Goal: Browse casually: Explore the website without a specific task or goal

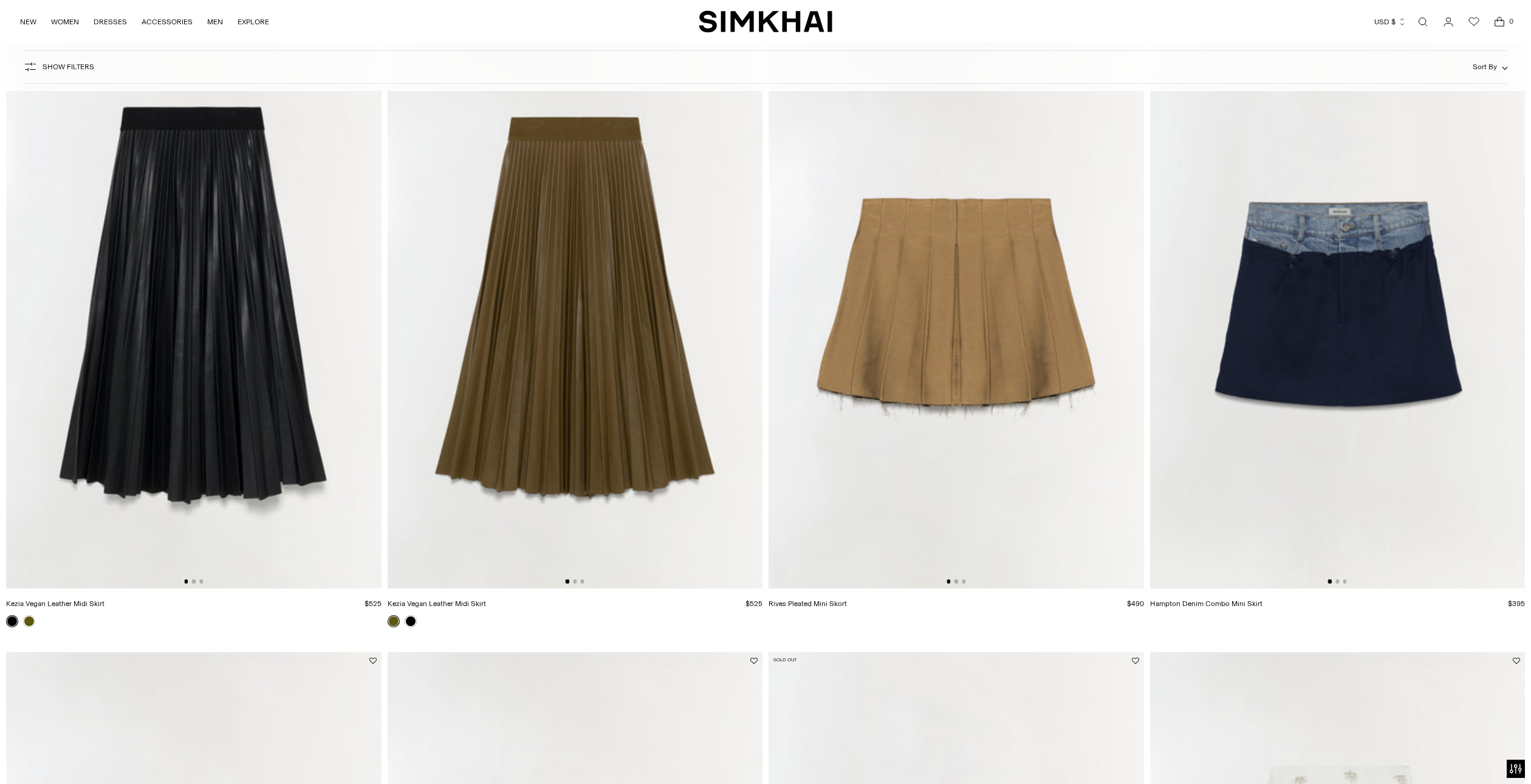
scroll to position [2124, 0]
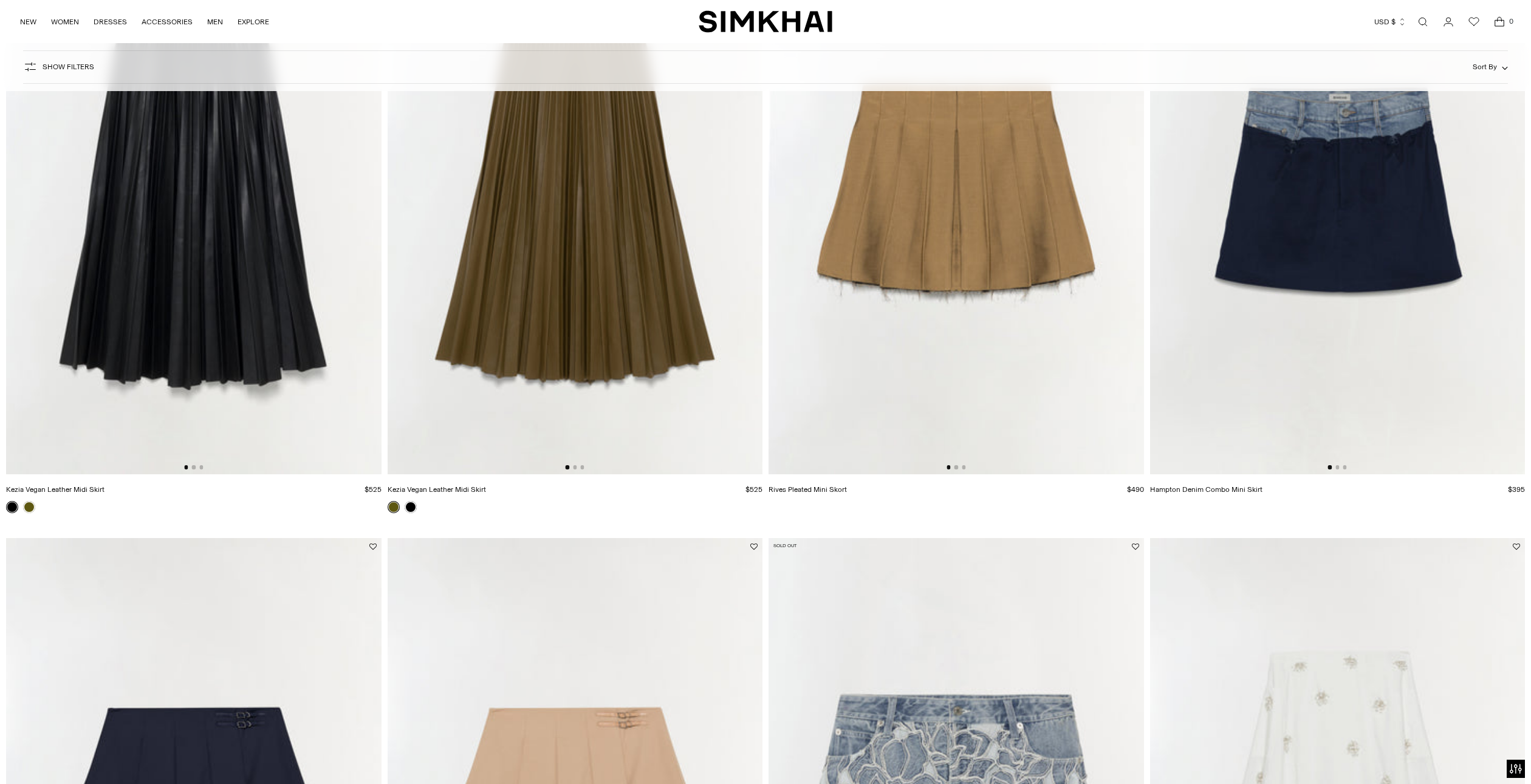
click at [188, 266] on img at bounding box center [193, 193] width 375 height 562
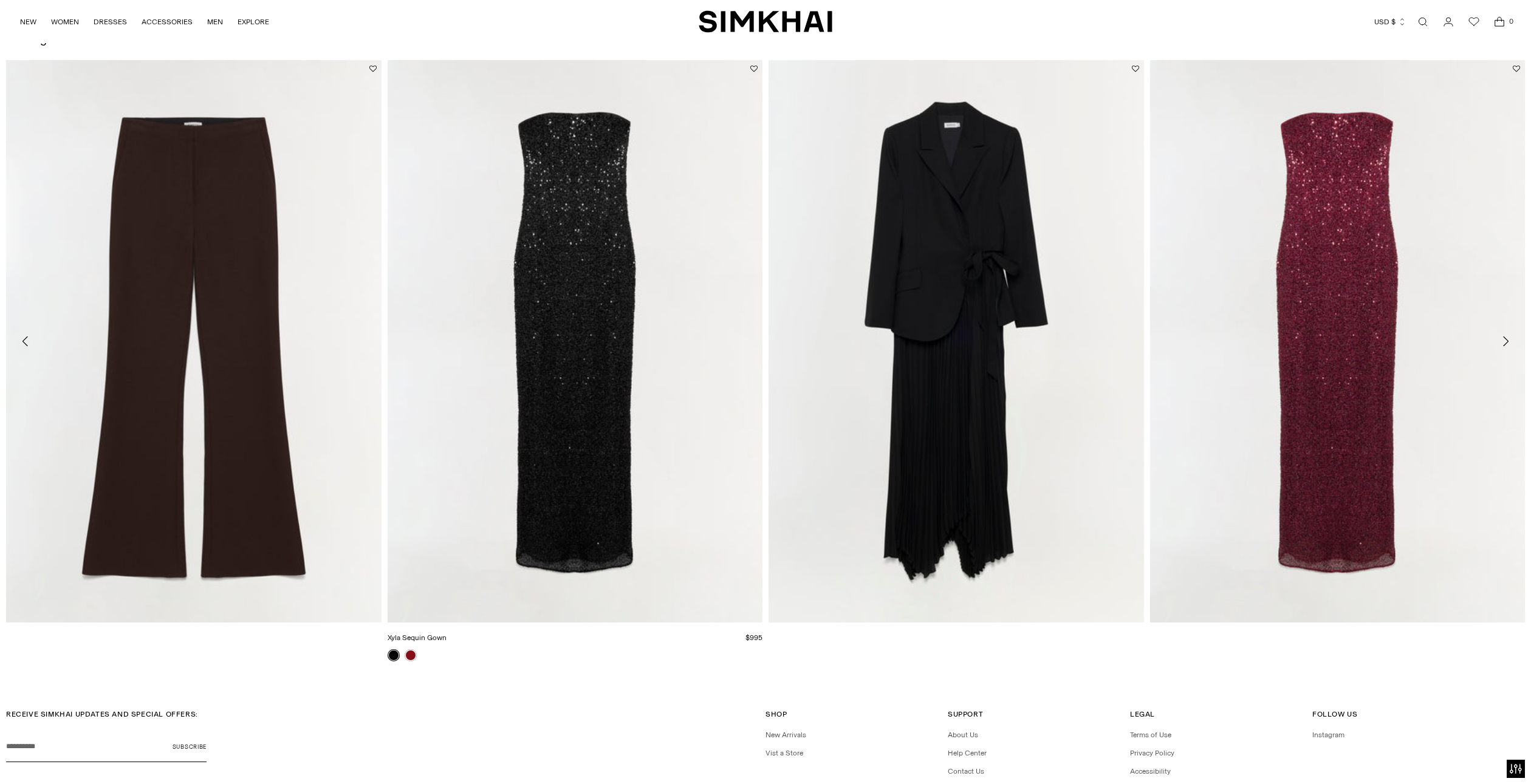
scroll to position [2440, 0]
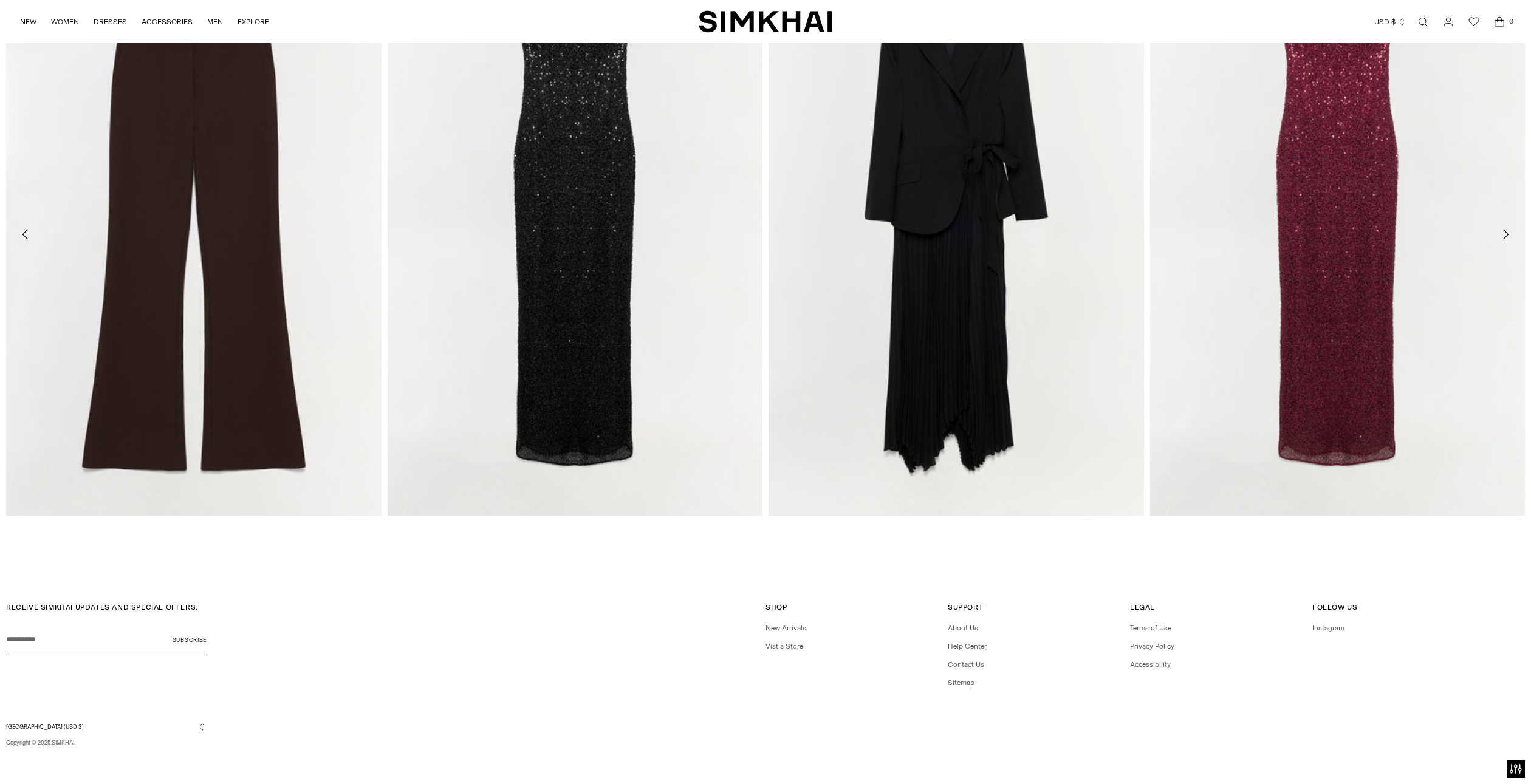
click at [1502, 237] on icon "Move to next carousel slide" at bounding box center [1505, 234] width 15 height 15
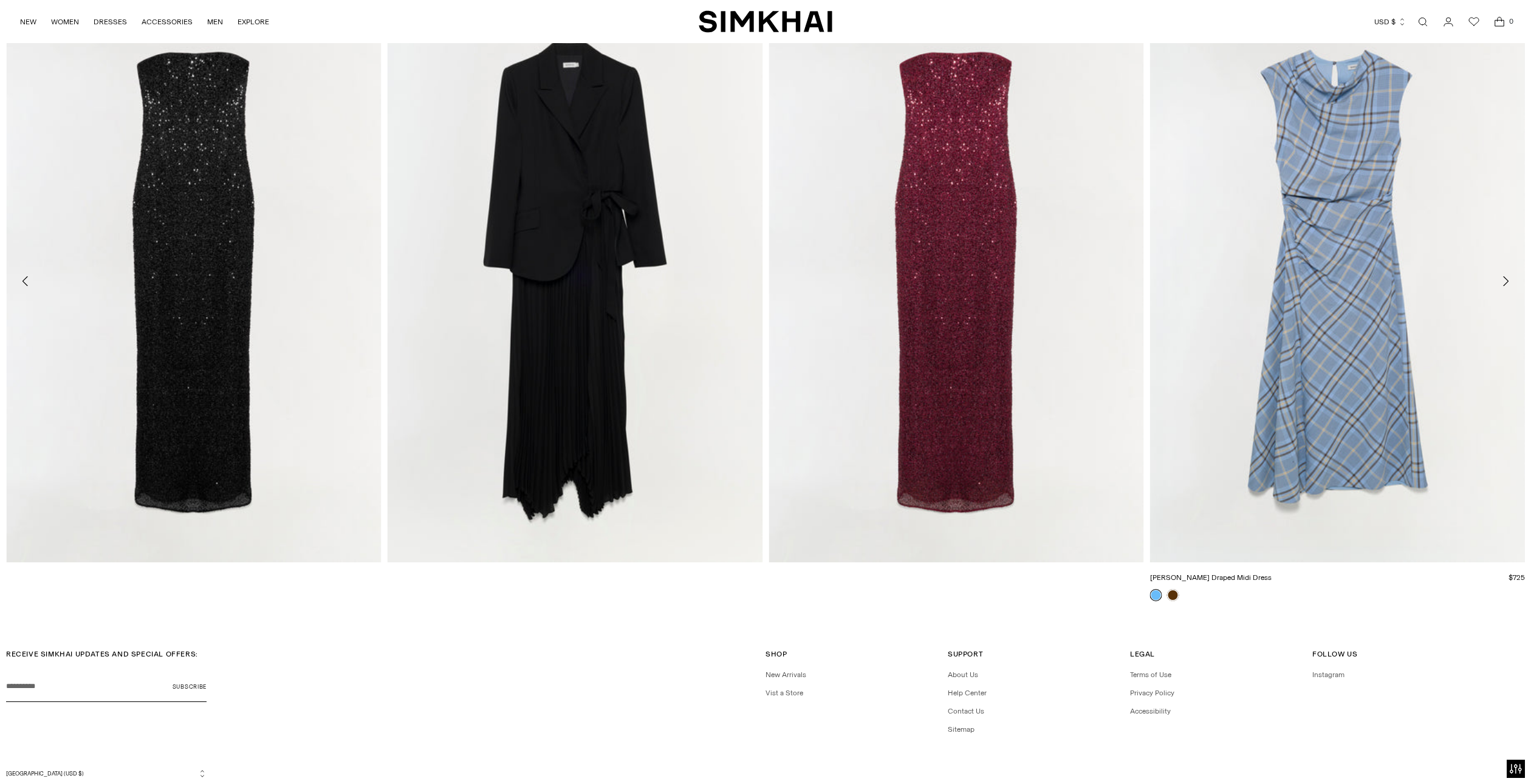
scroll to position [2332, 0]
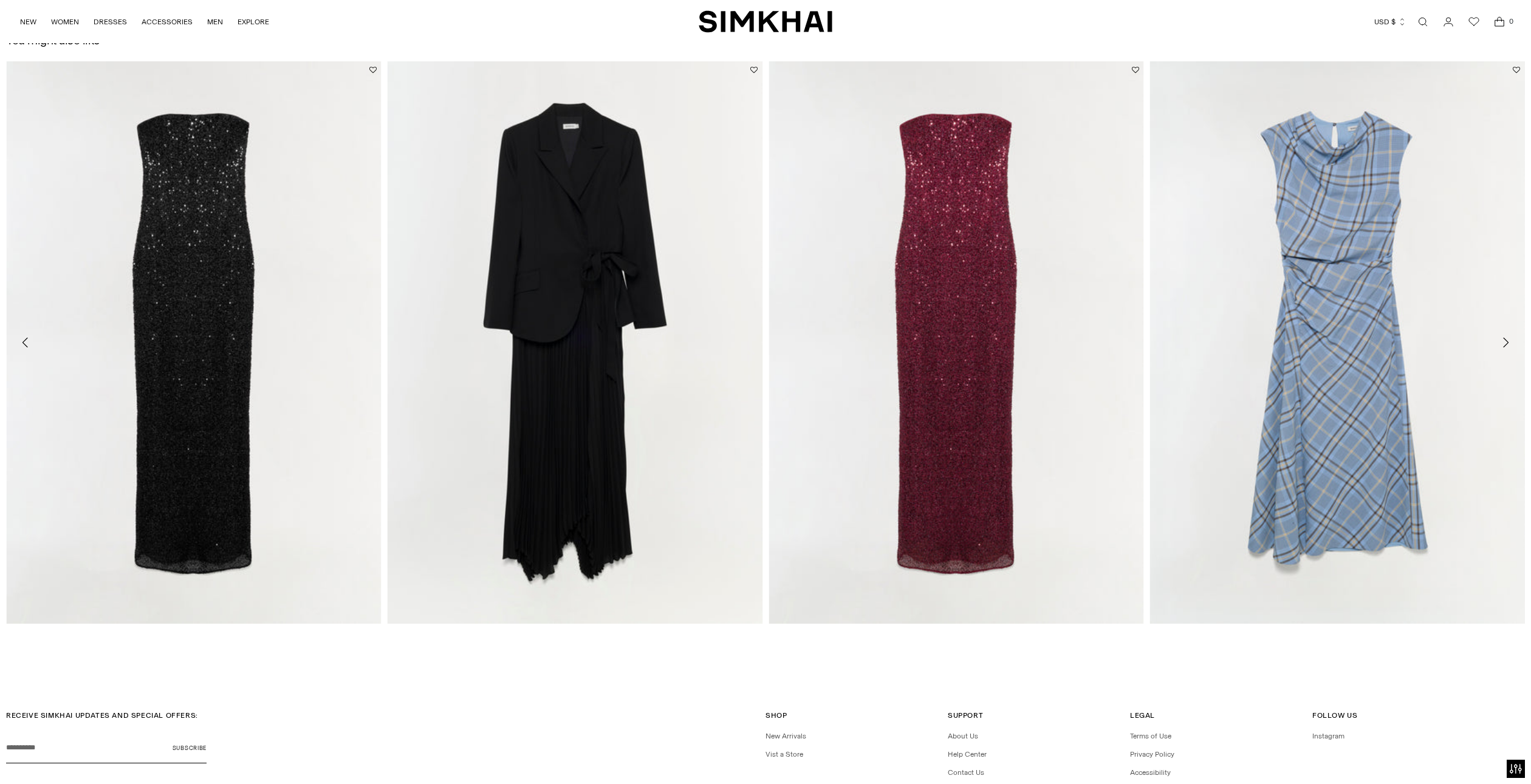
click at [1506, 342] on icon "Move to next carousel slide" at bounding box center [1506, 343] width 6 height 10
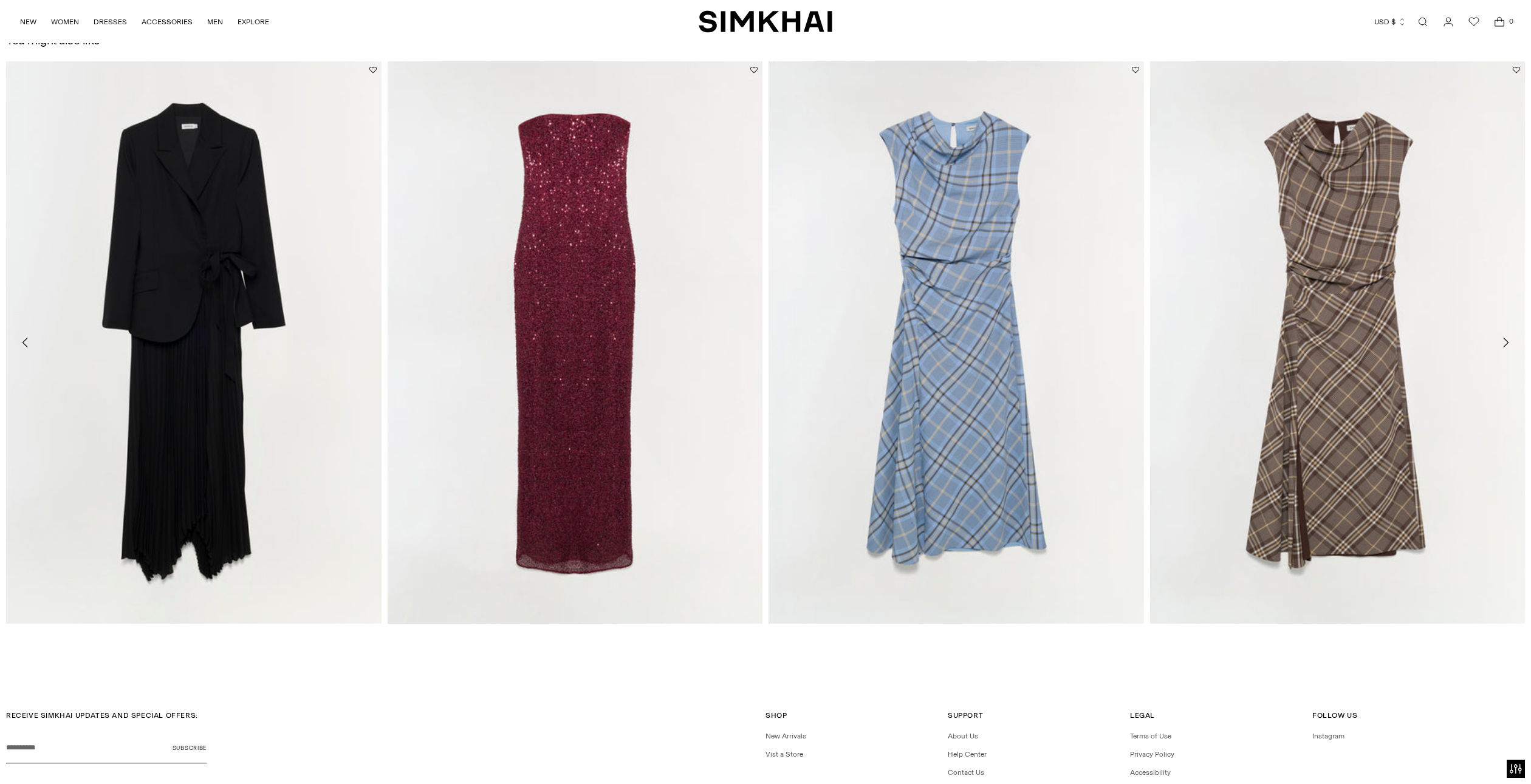
click at [1506, 342] on icon "Move to next carousel slide" at bounding box center [1506, 343] width 6 height 10
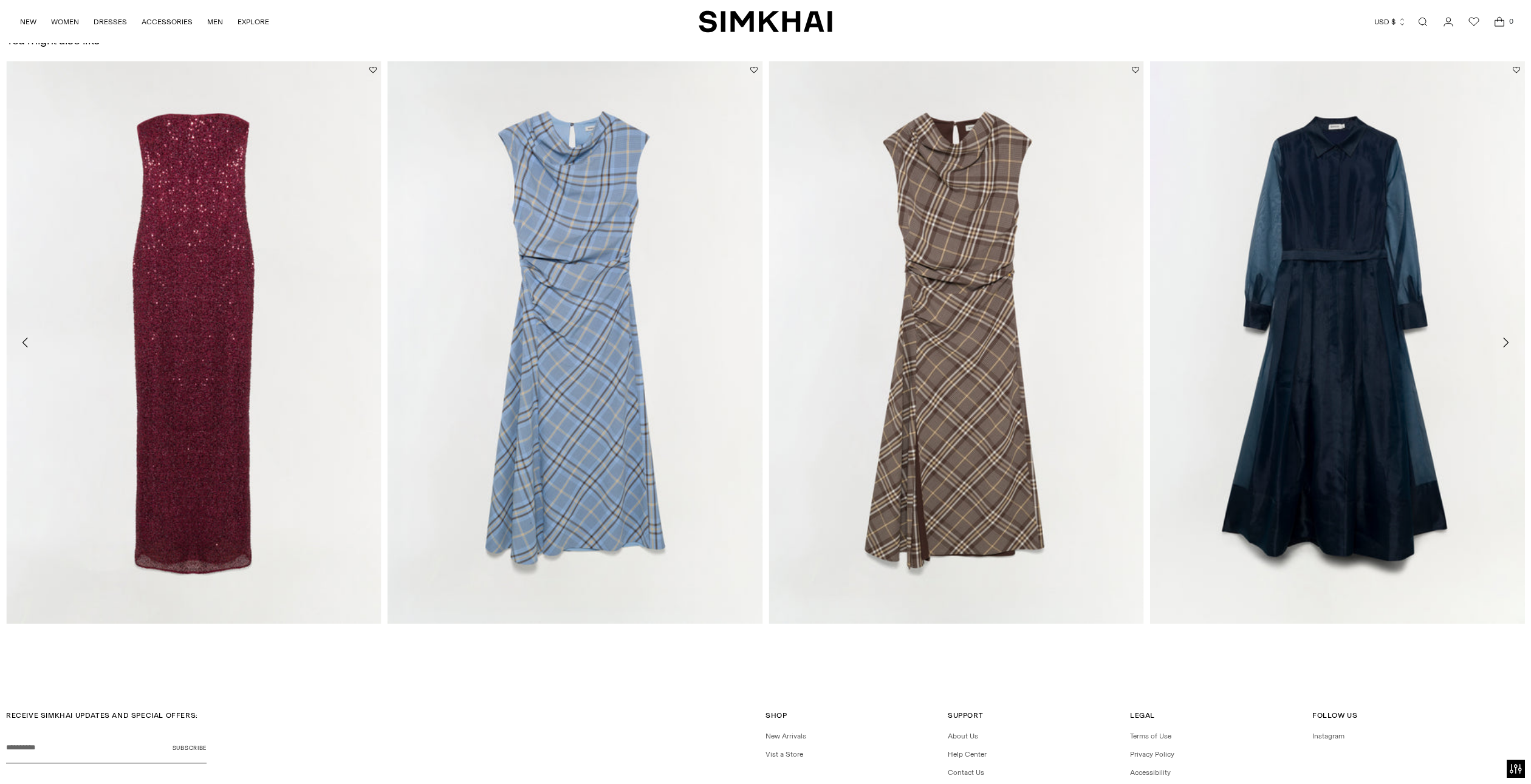
click at [1509, 342] on icon "Move to next carousel slide" at bounding box center [1505, 343] width 15 height 15
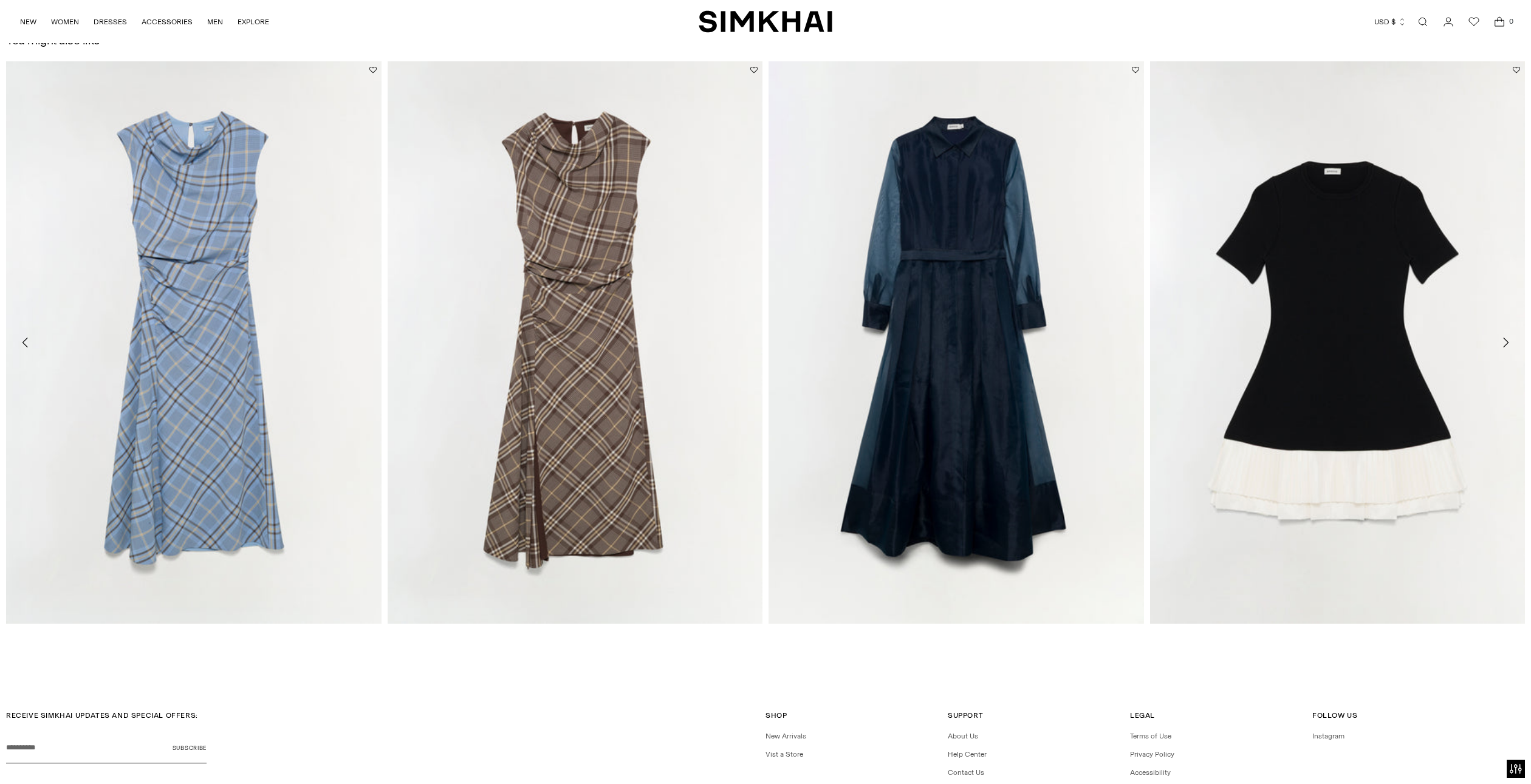
click at [1512, 341] on button "Move to next carousel slide" at bounding box center [1505, 342] width 27 height 27
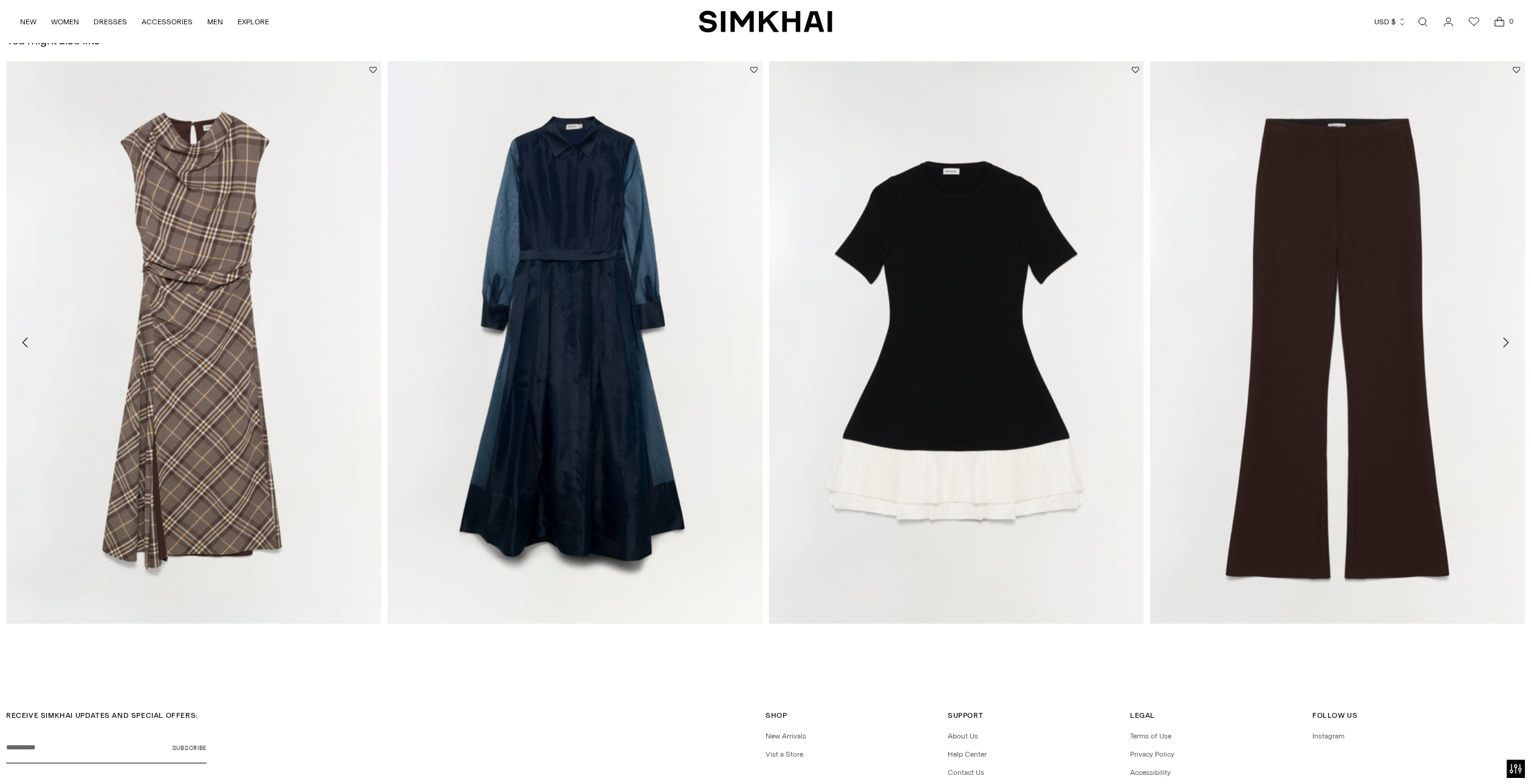
click at [1503, 342] on icon "Move to next carousel slide" at bounding box center [1505, 343] width 15 height 15
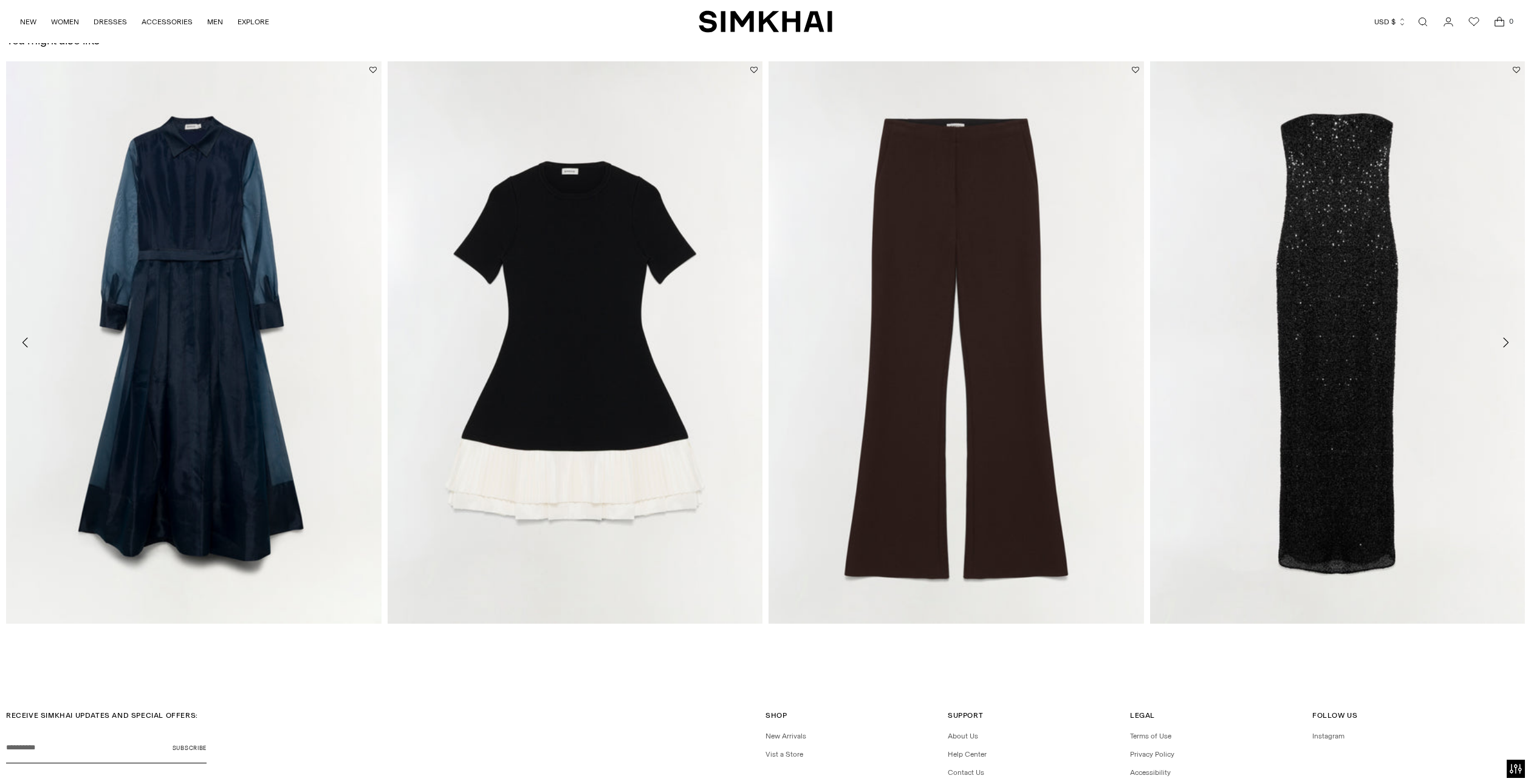
click at [1503, 342] on icon "Move to next carousel slide" at bounding box center [1505, 343] width 15 height 15
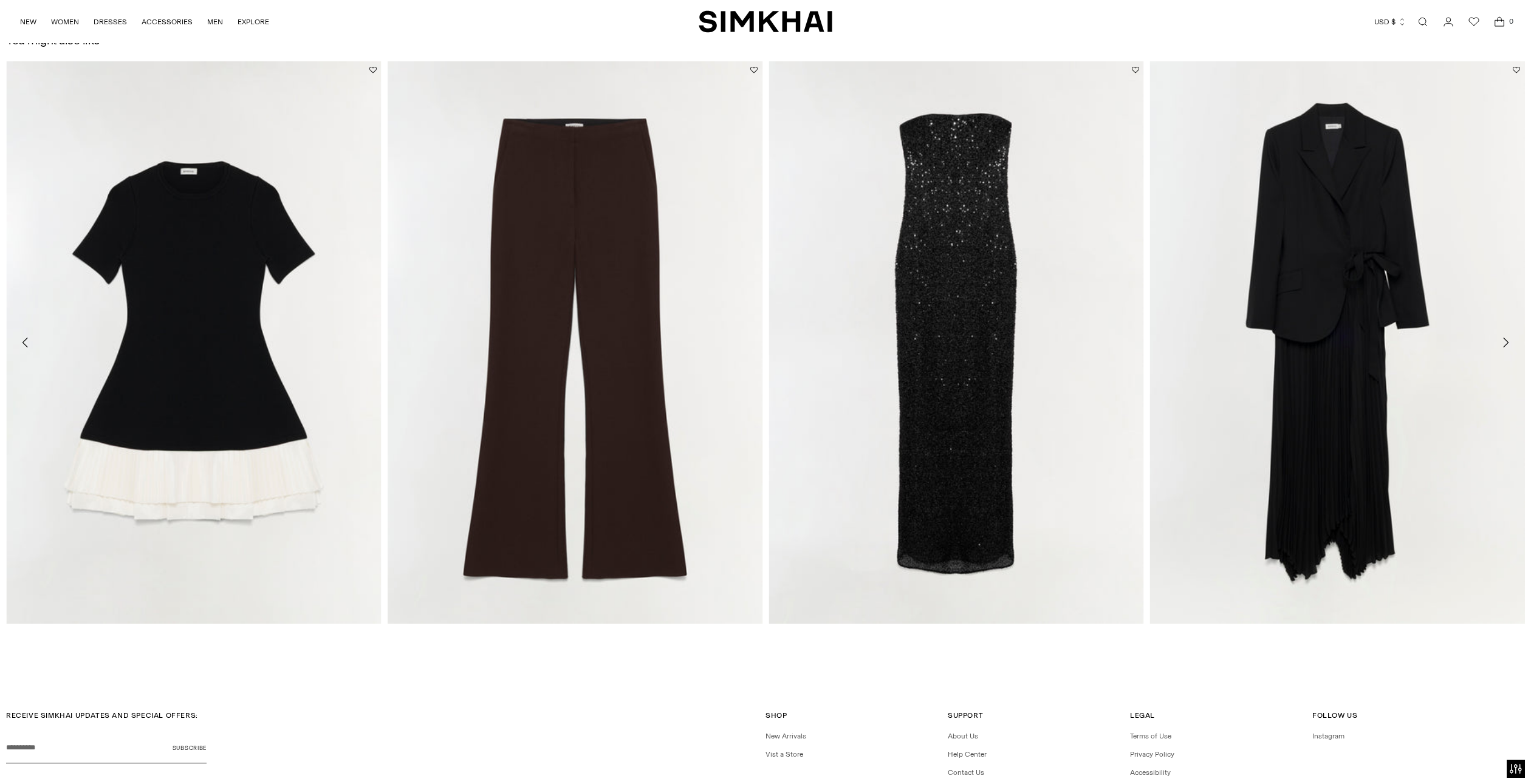
click at [1503, 342] on icon "Move to next carousel slide" at bounding box center [1505, 343] width 15 height 15
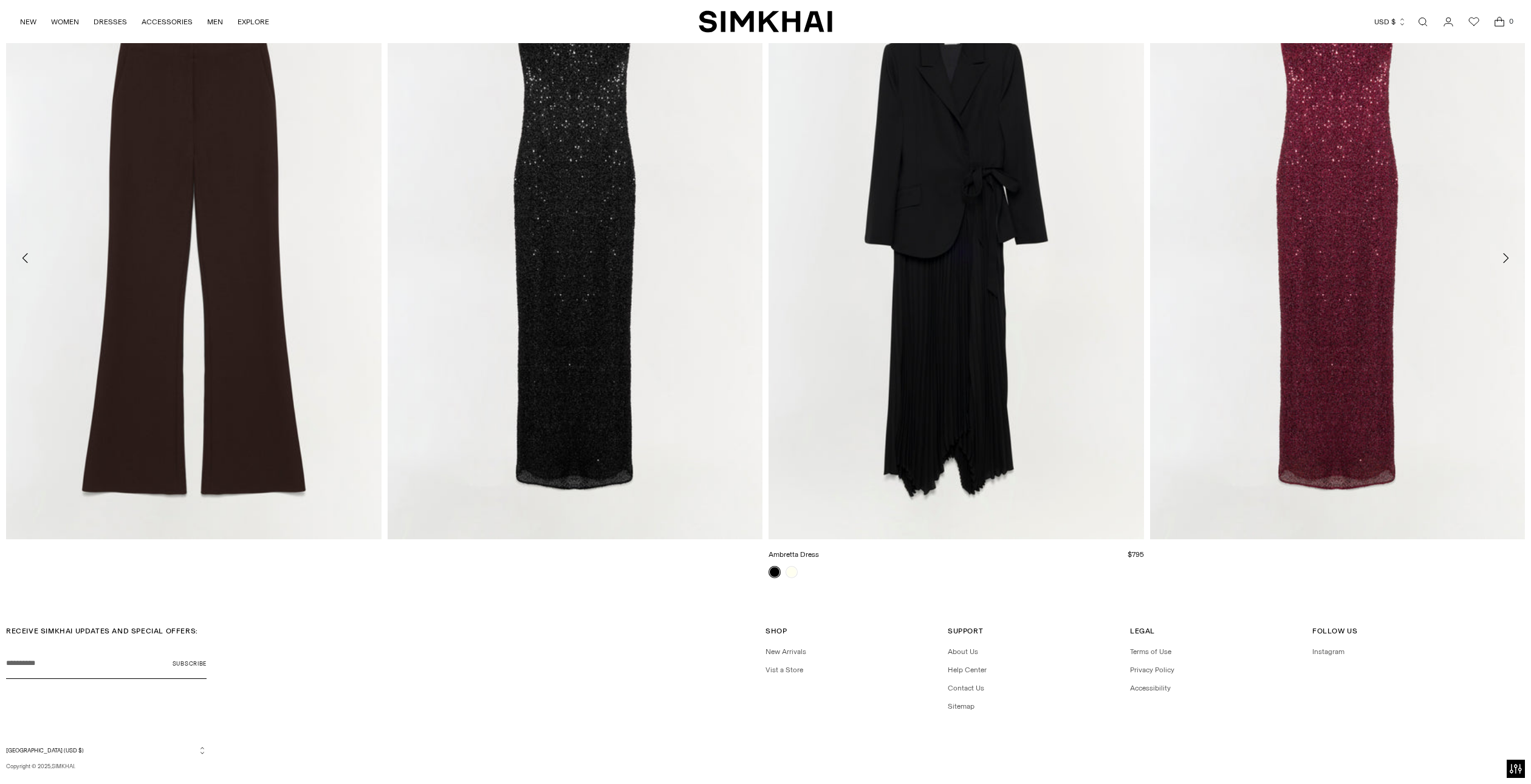
scroll to position [2440, 0]
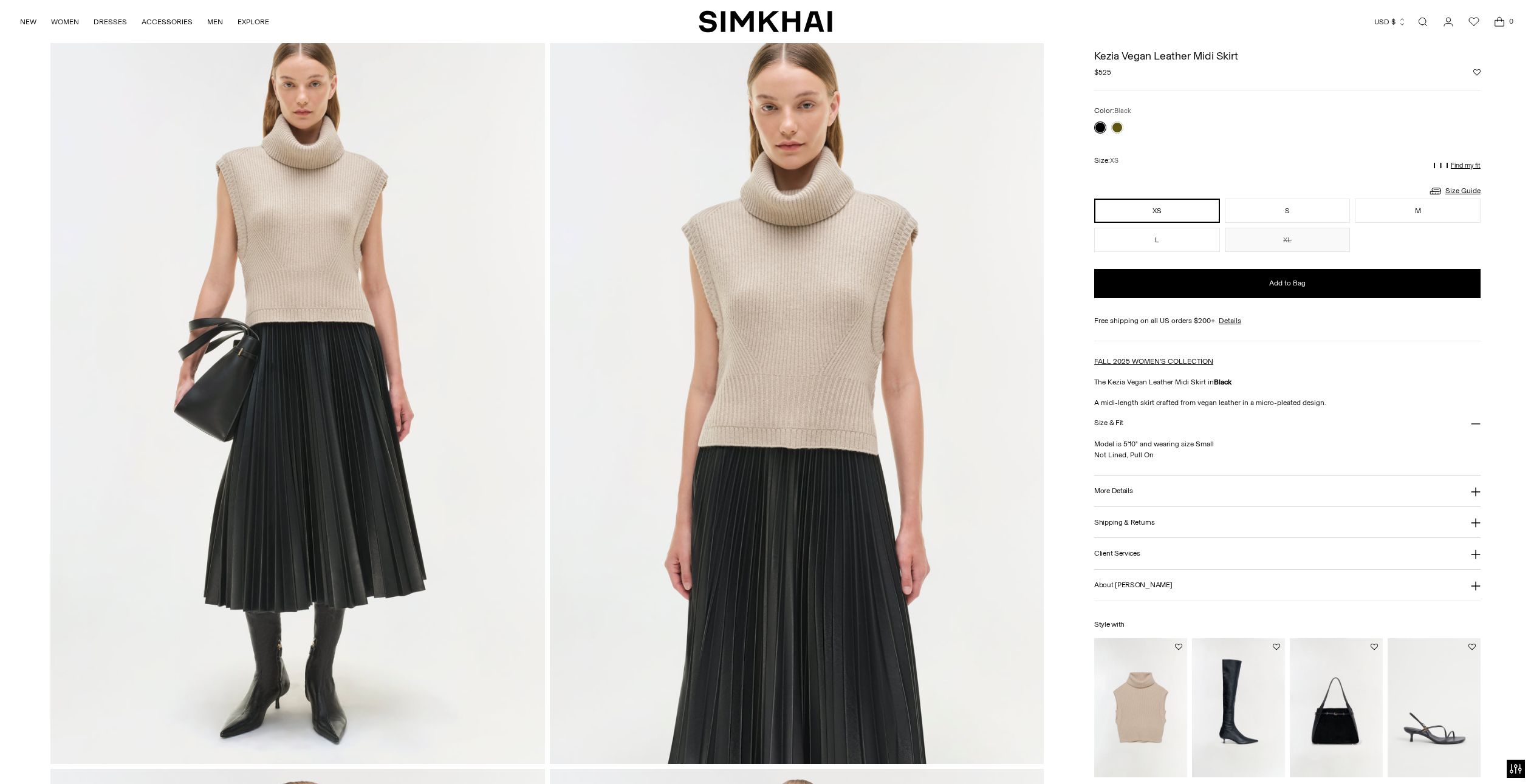
scroll to position [0, 0]
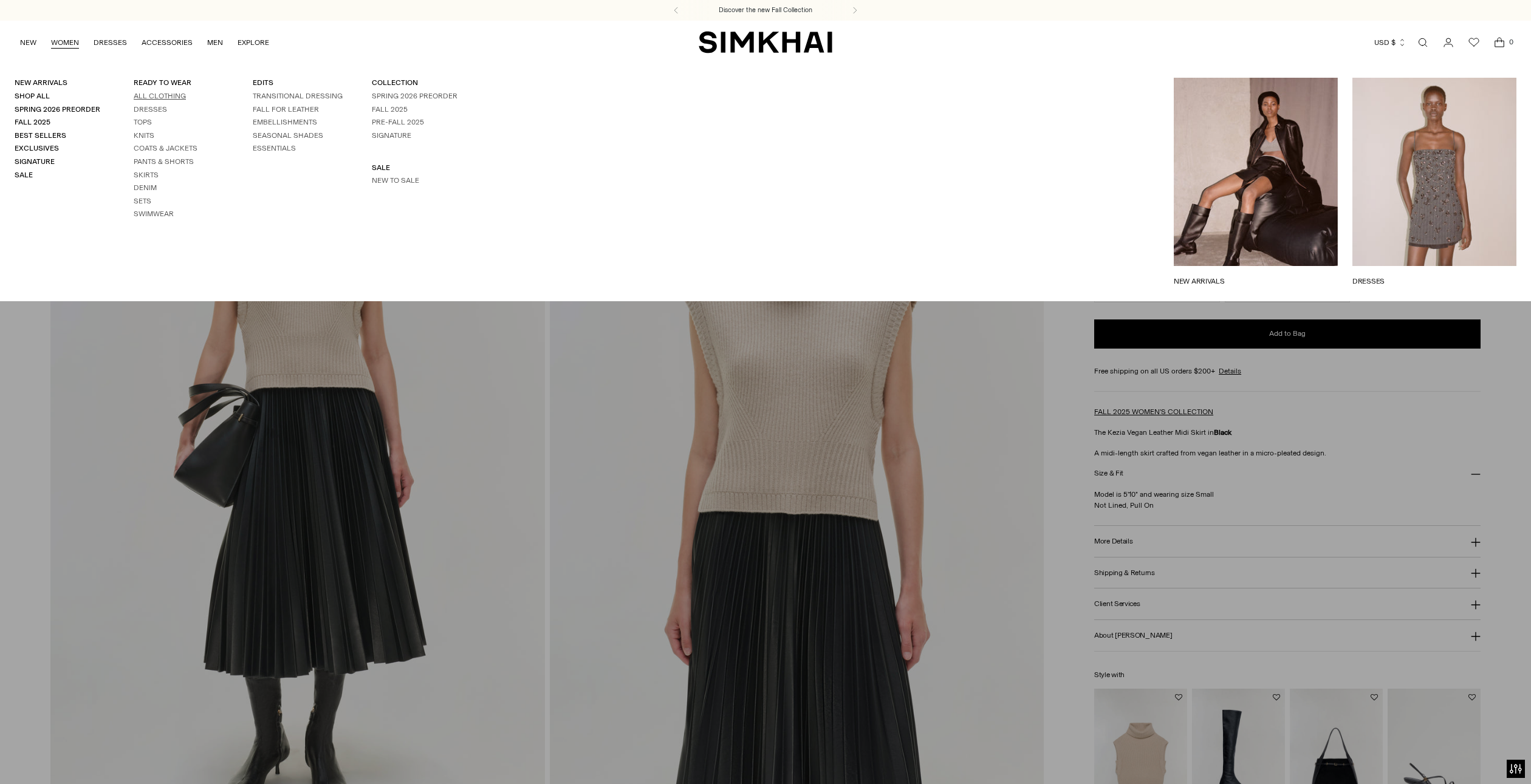
click at [147, 97] on link "All Clothing" at bounding box center [159, 96] width 52 height 9
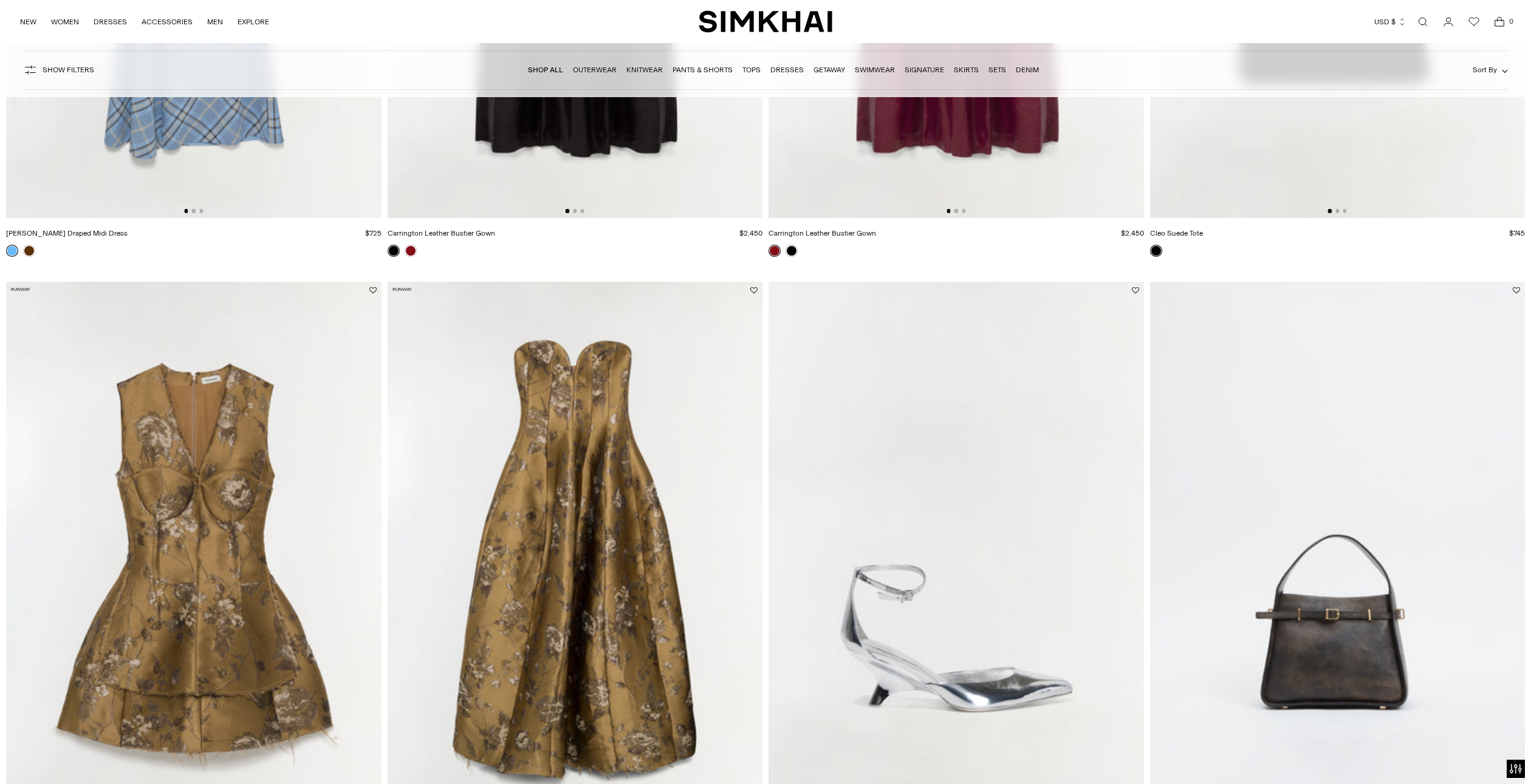
scroll to position [2443, 0]
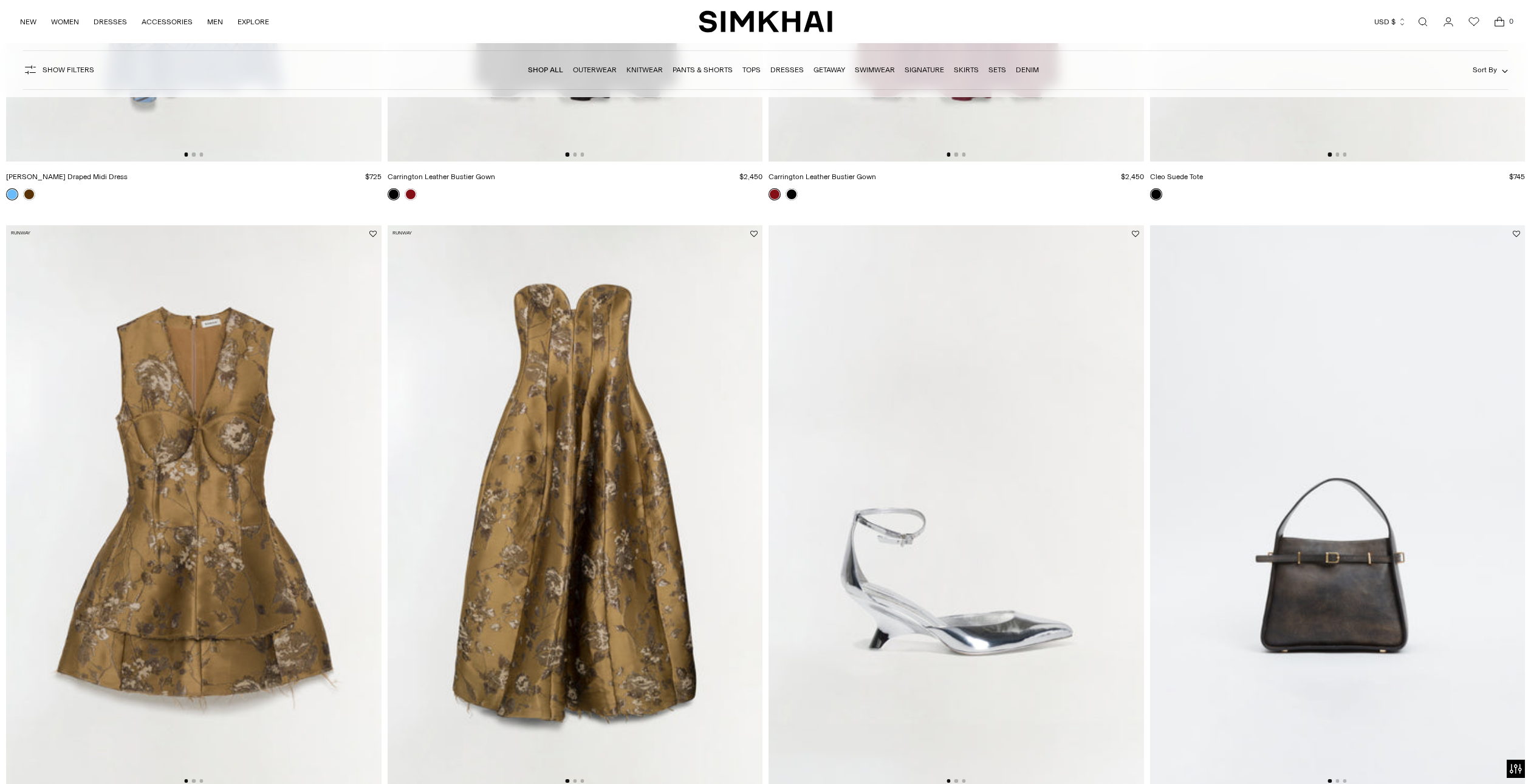
click at [585, 441] on img at bounding box center [574, 507] width 375 height 562
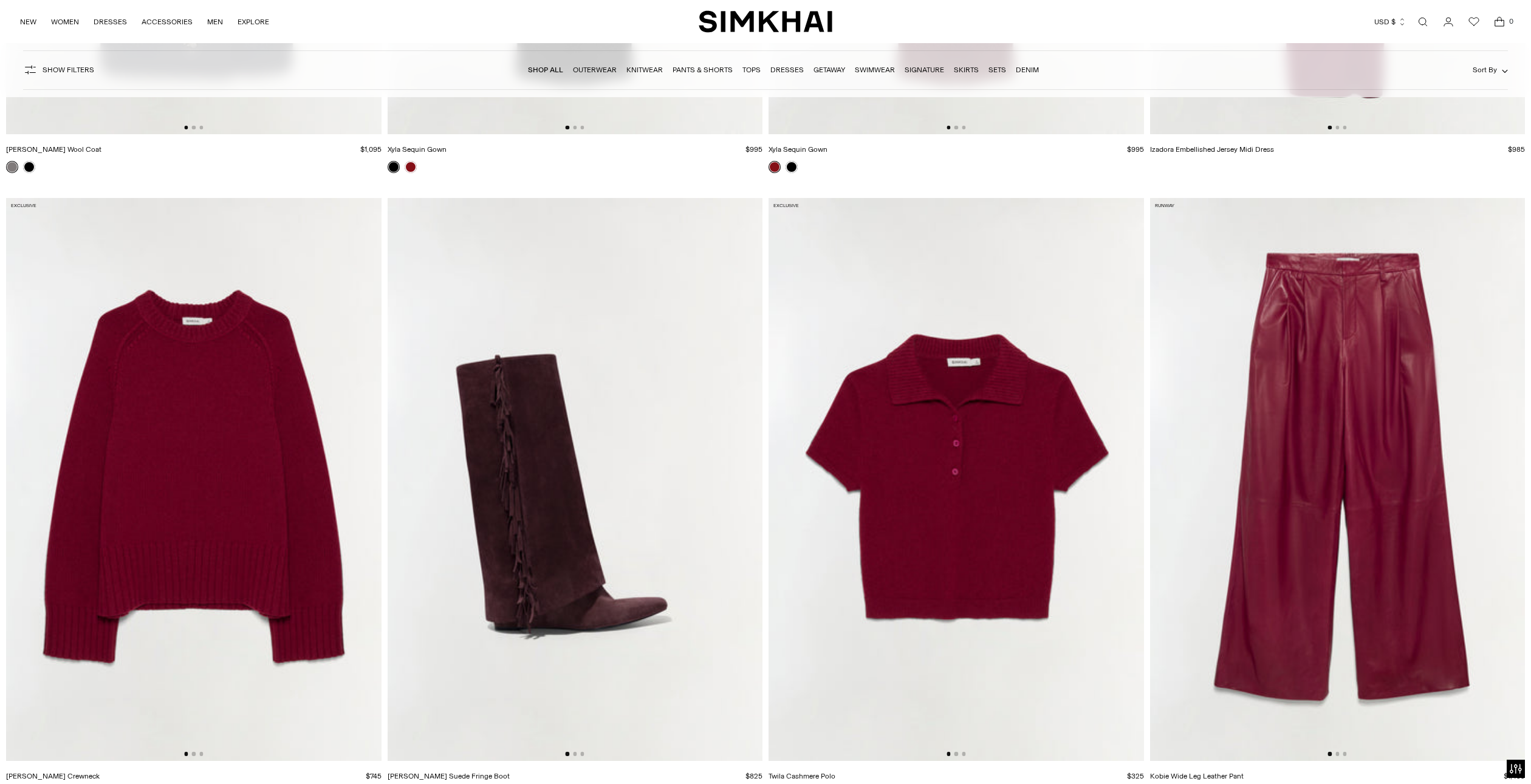
scroll to position [8846, 0]
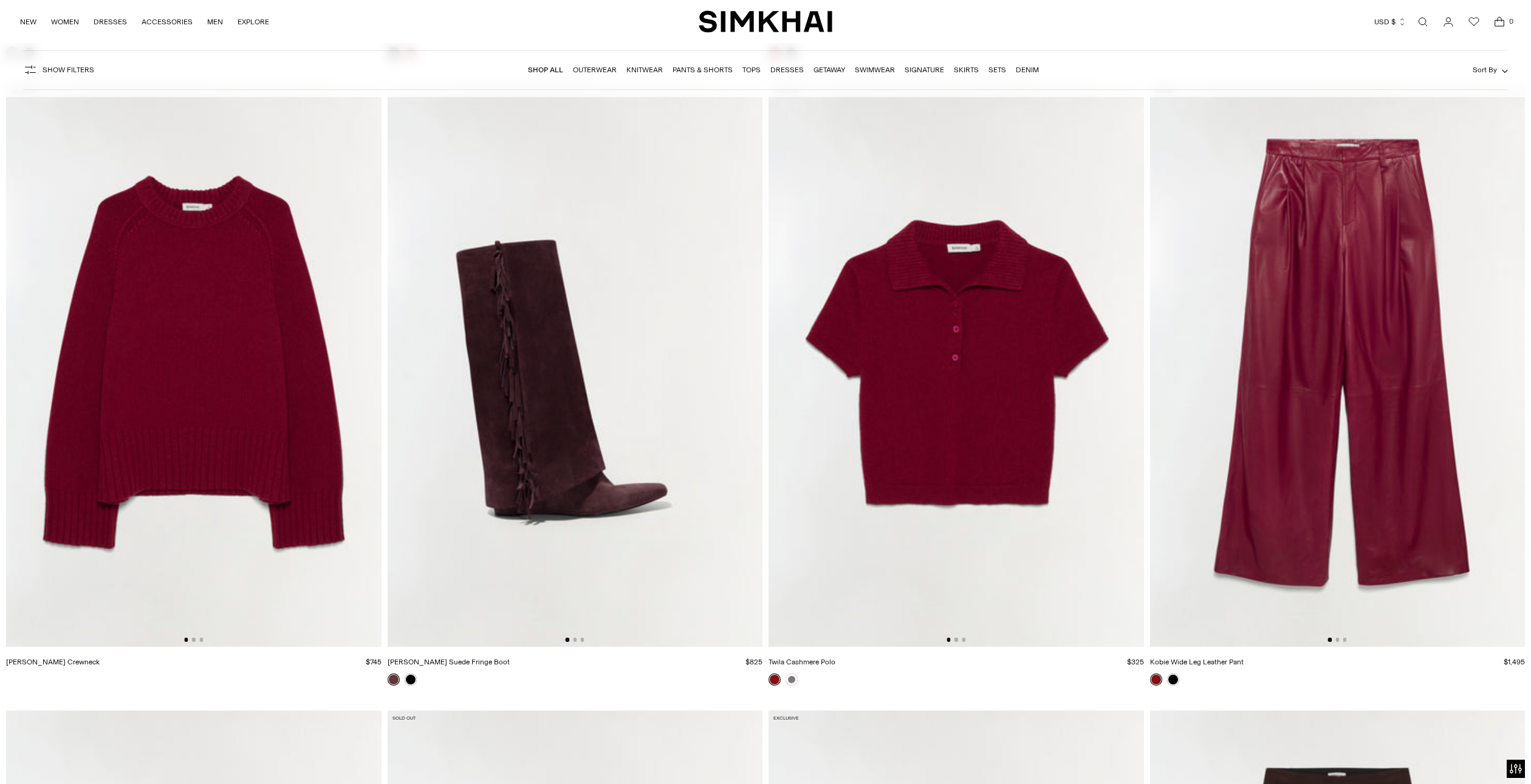
click at [249, 441] on img at bounding box center [193, 365] width 375 height 562
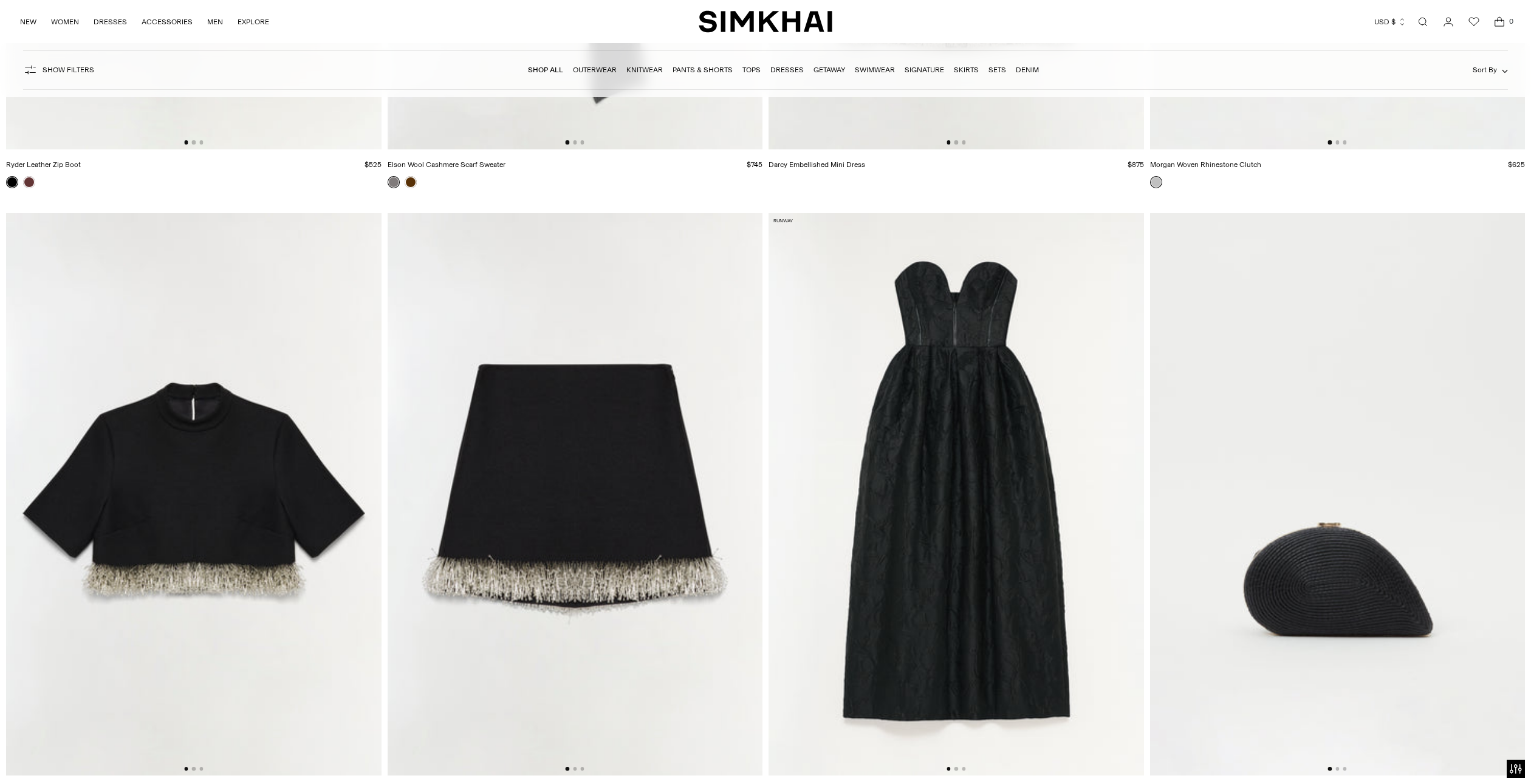
scroll to position [12557, 0]
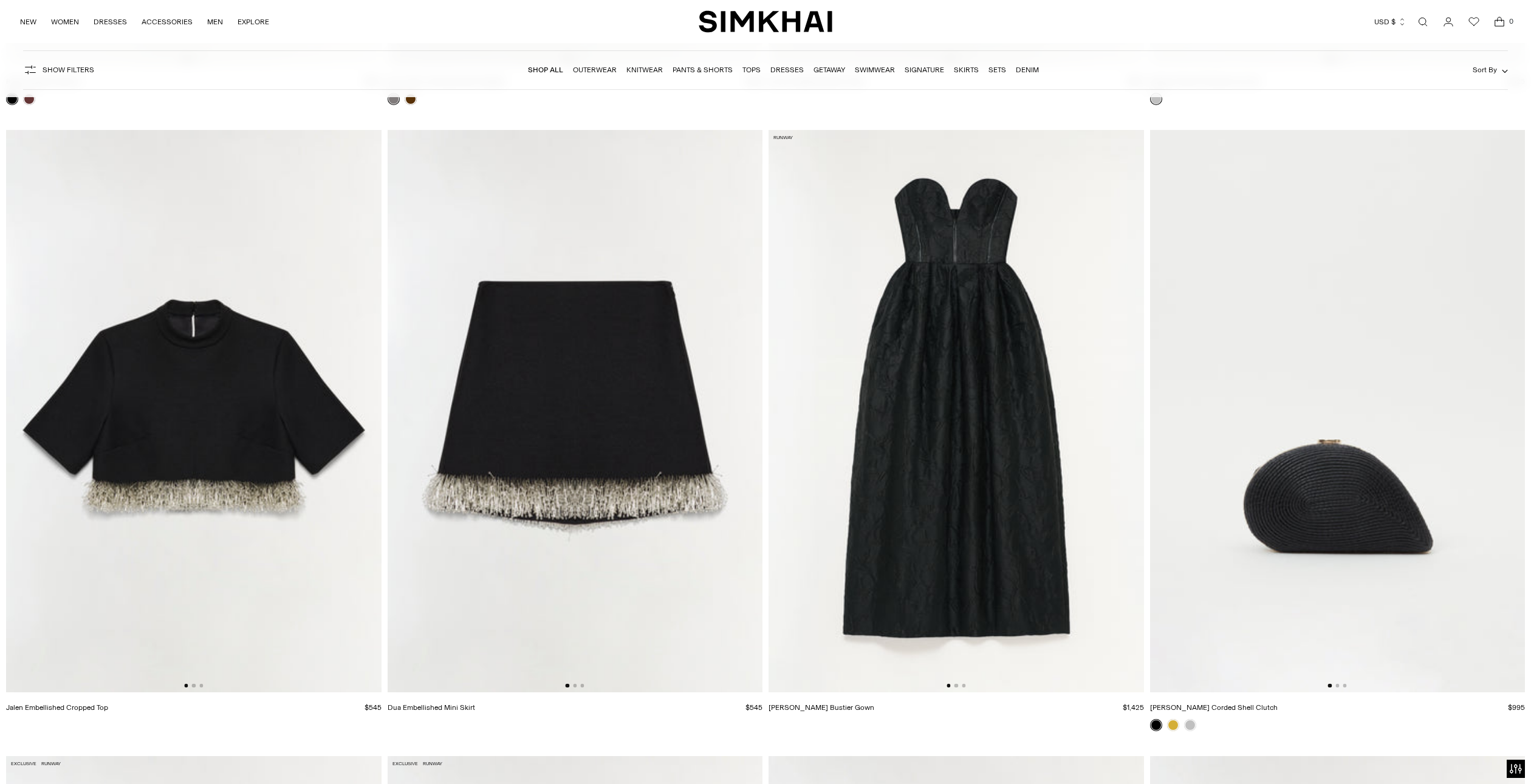
click at [950, 370] on img at bounding box center [956, 411] width 375 height 562
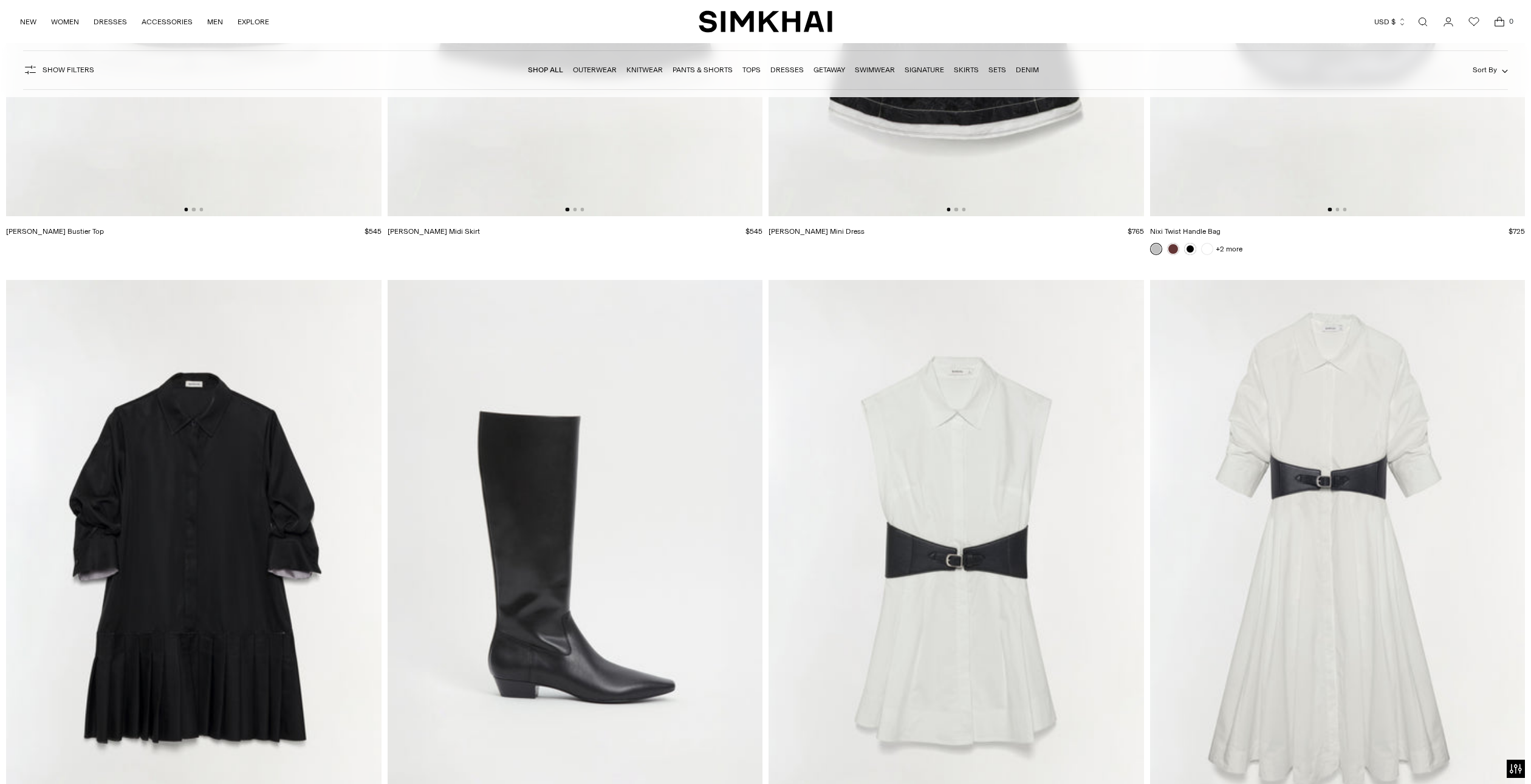
scroll to position [13754, 0]
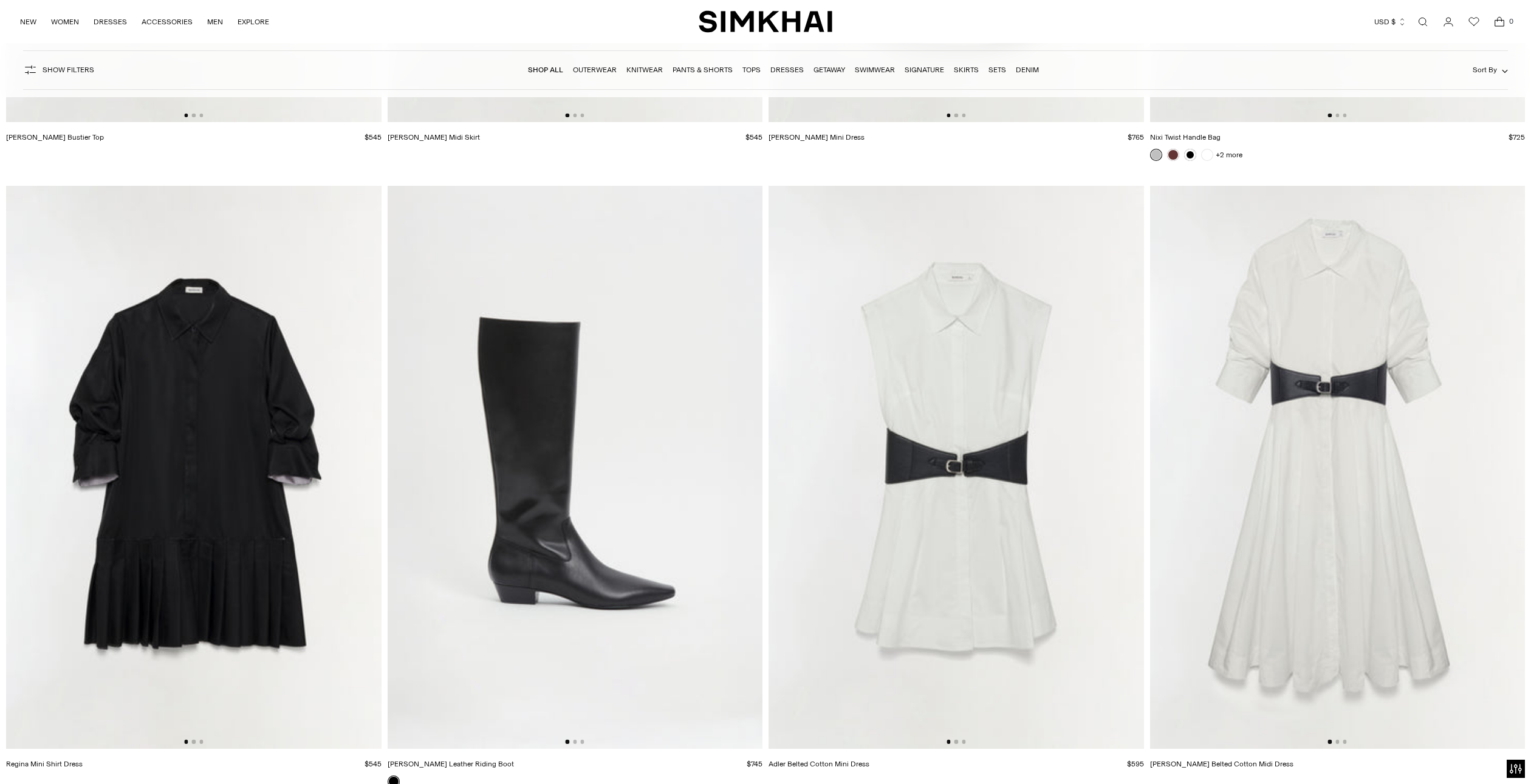
click at [1352, 392] on img at bounding box center [1337, 467] width 375 height 562
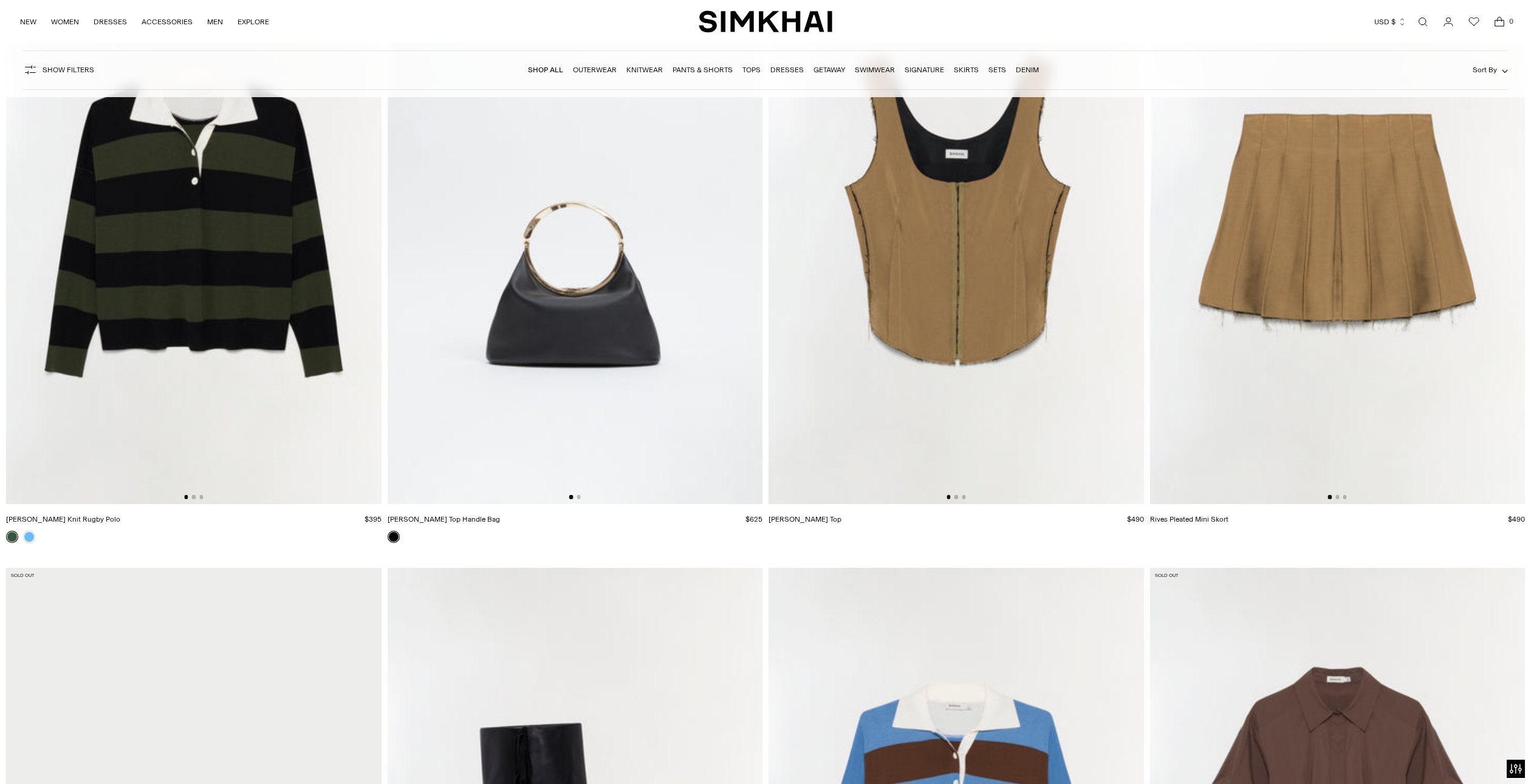
scroll to position [14524, 0]
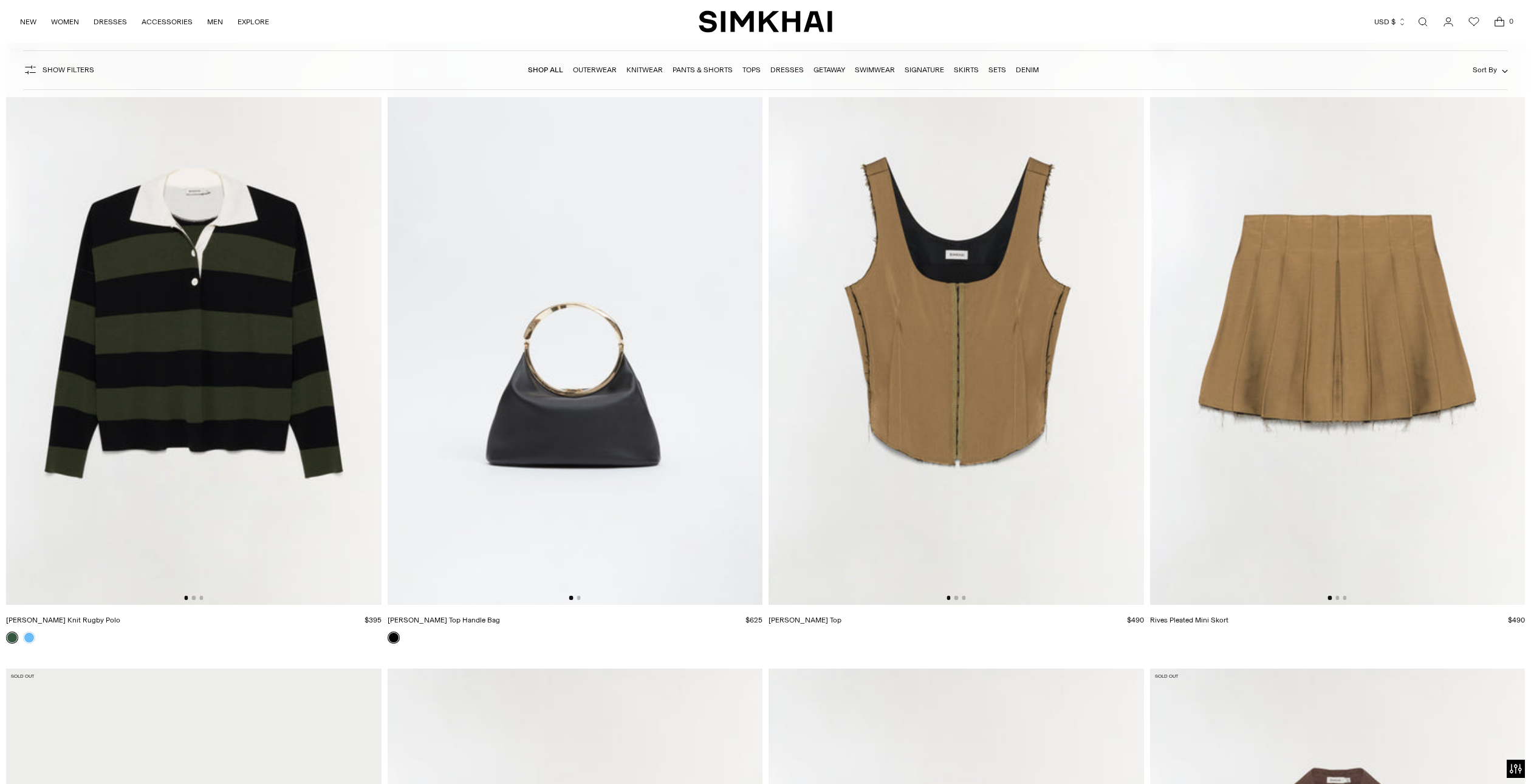
click at [141, 401] on img at bounding box center [193, 324] width 375 height 562
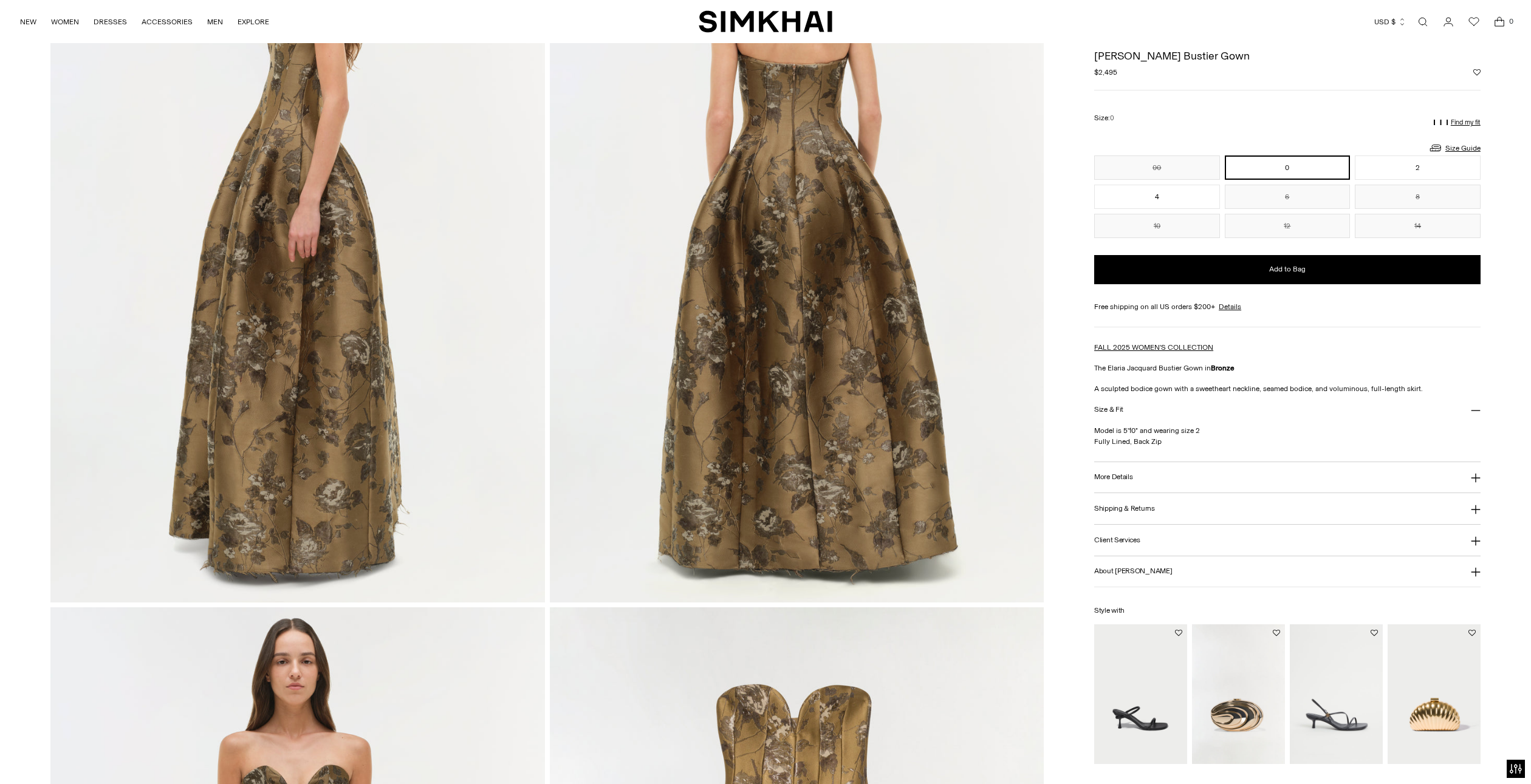
scroll to position [1212, 0]
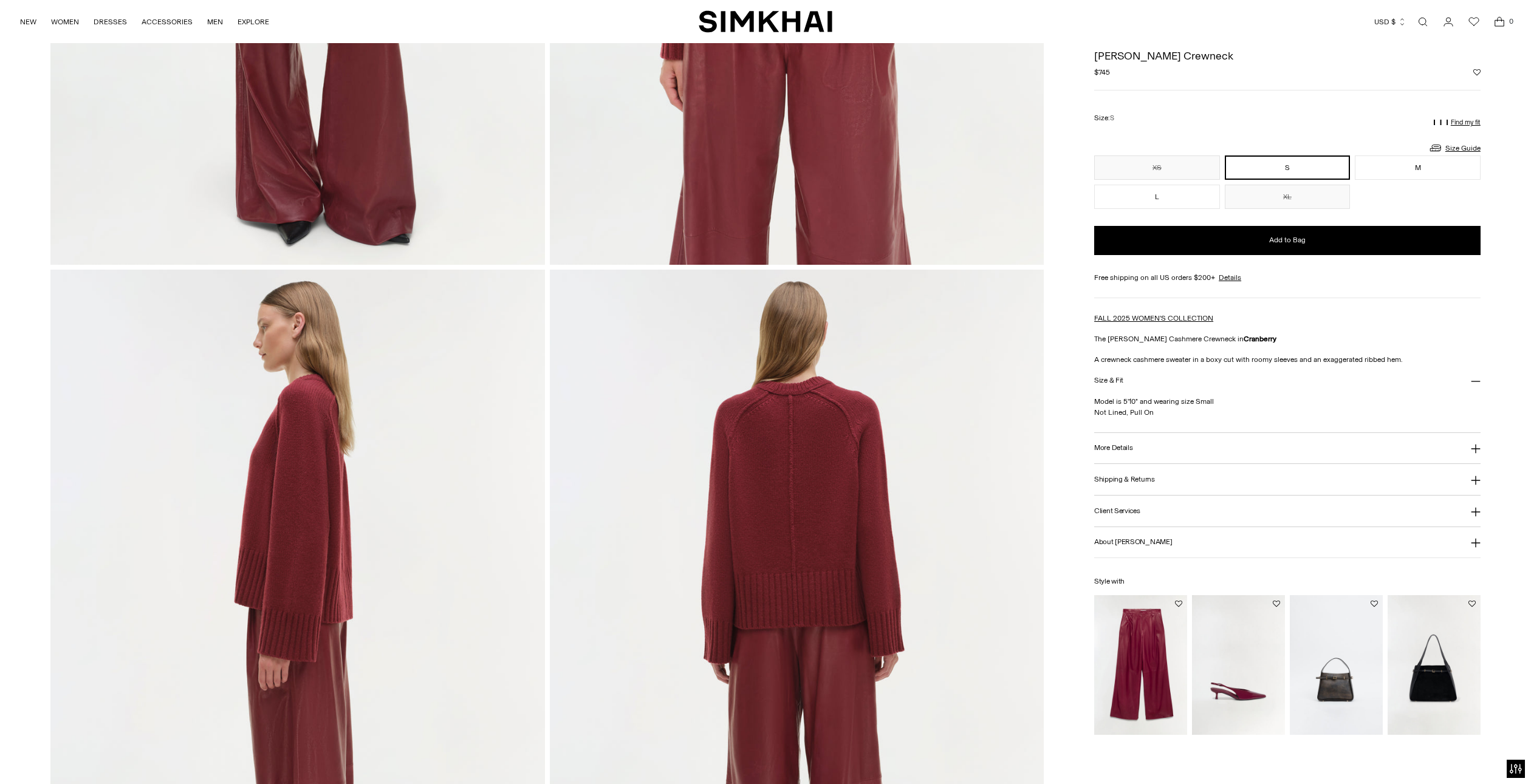
scroll to position [295, 0]
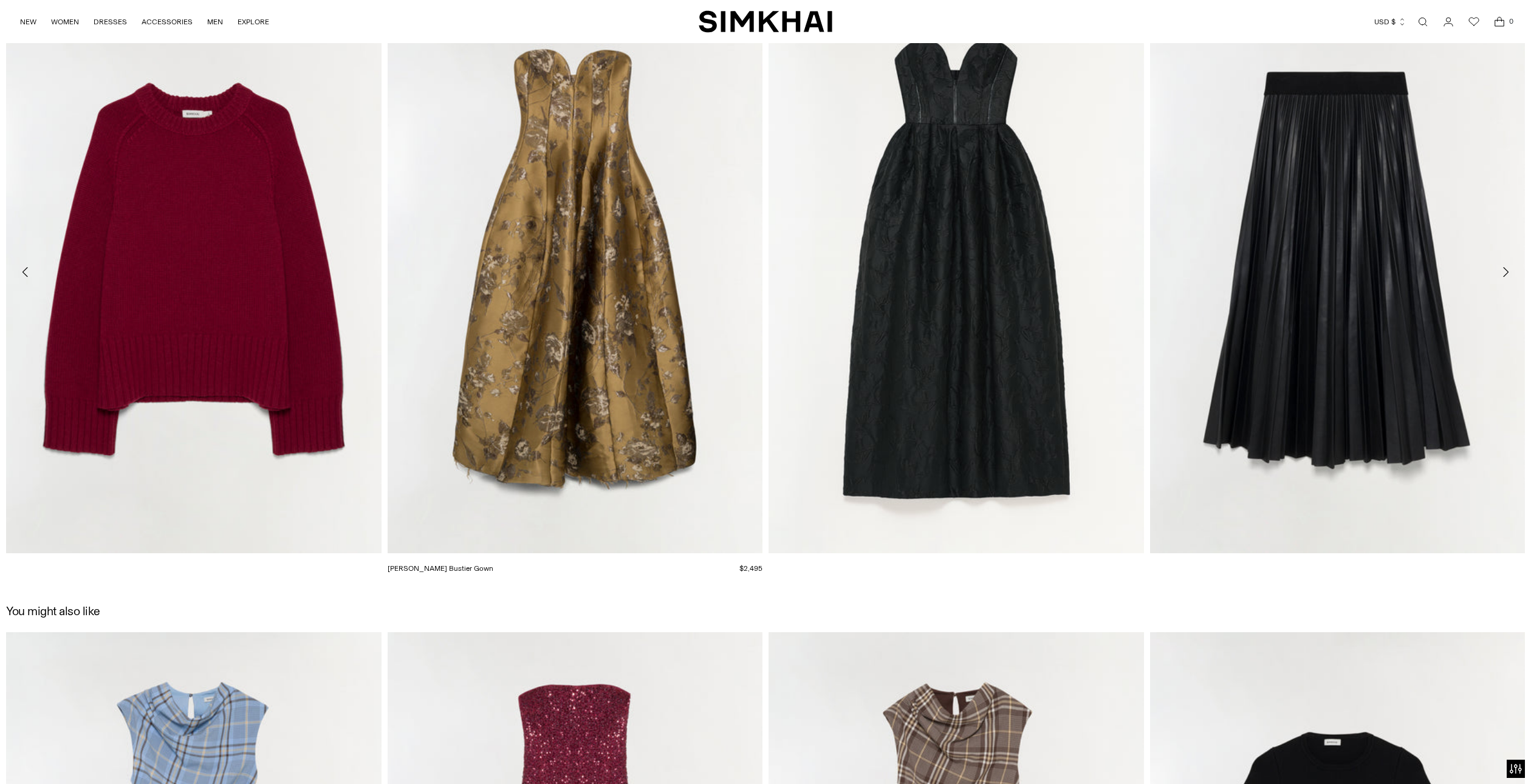
scroll to position [3255, 0]
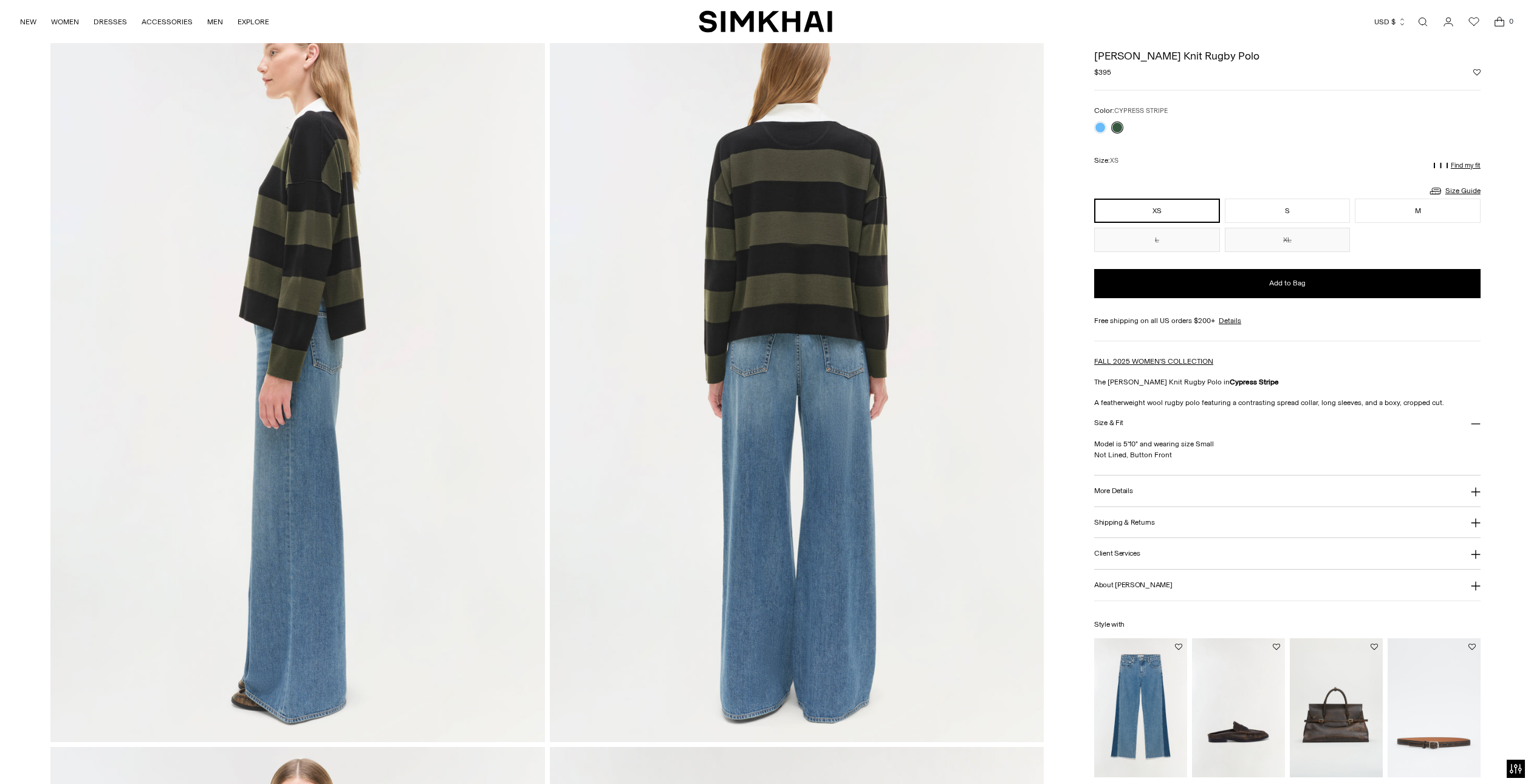
scroll to position [922, 0]
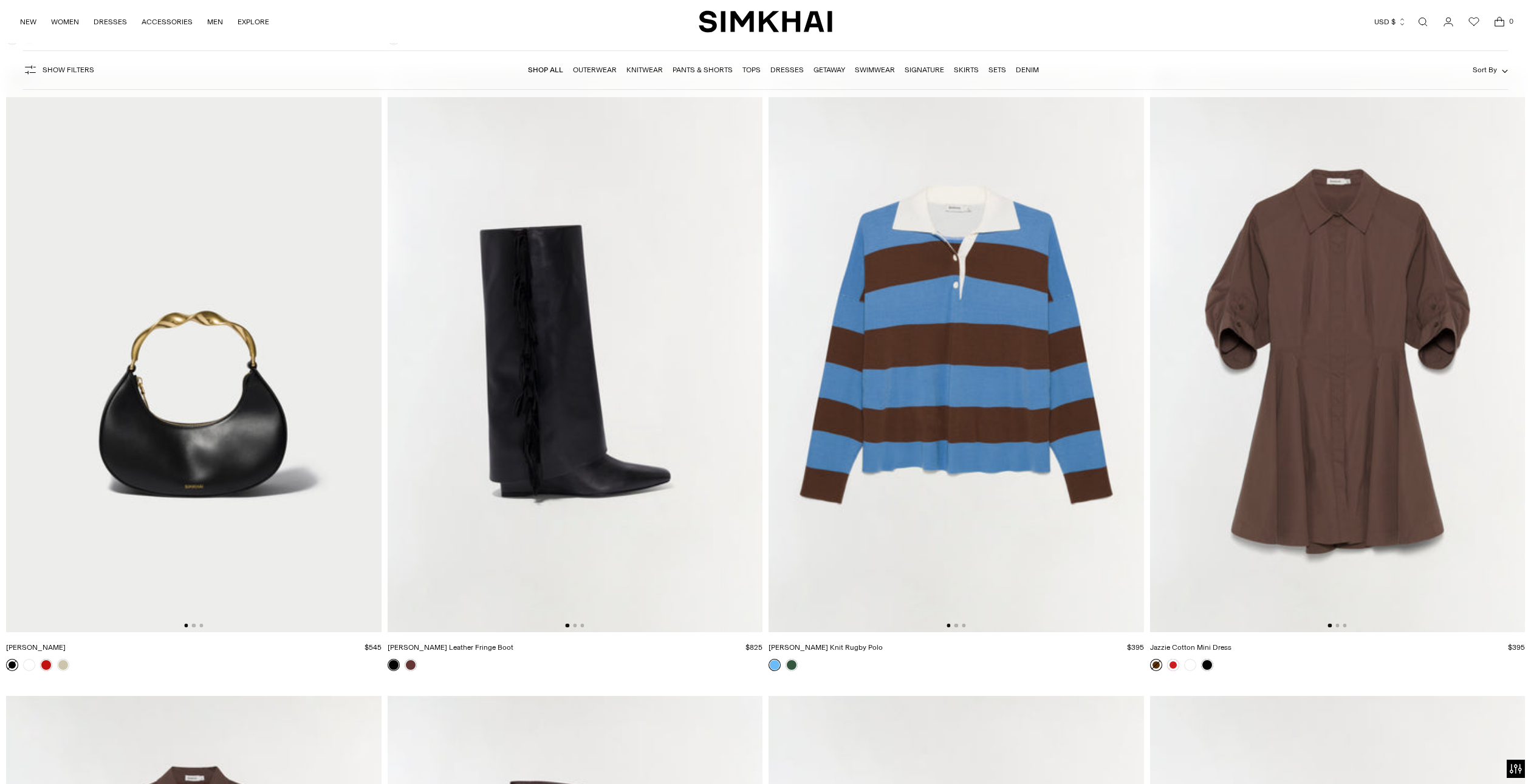
scroll to position [15122, 0]
click at [1436, 384] on img at bounding box center [1337, 351] width 375 height 562
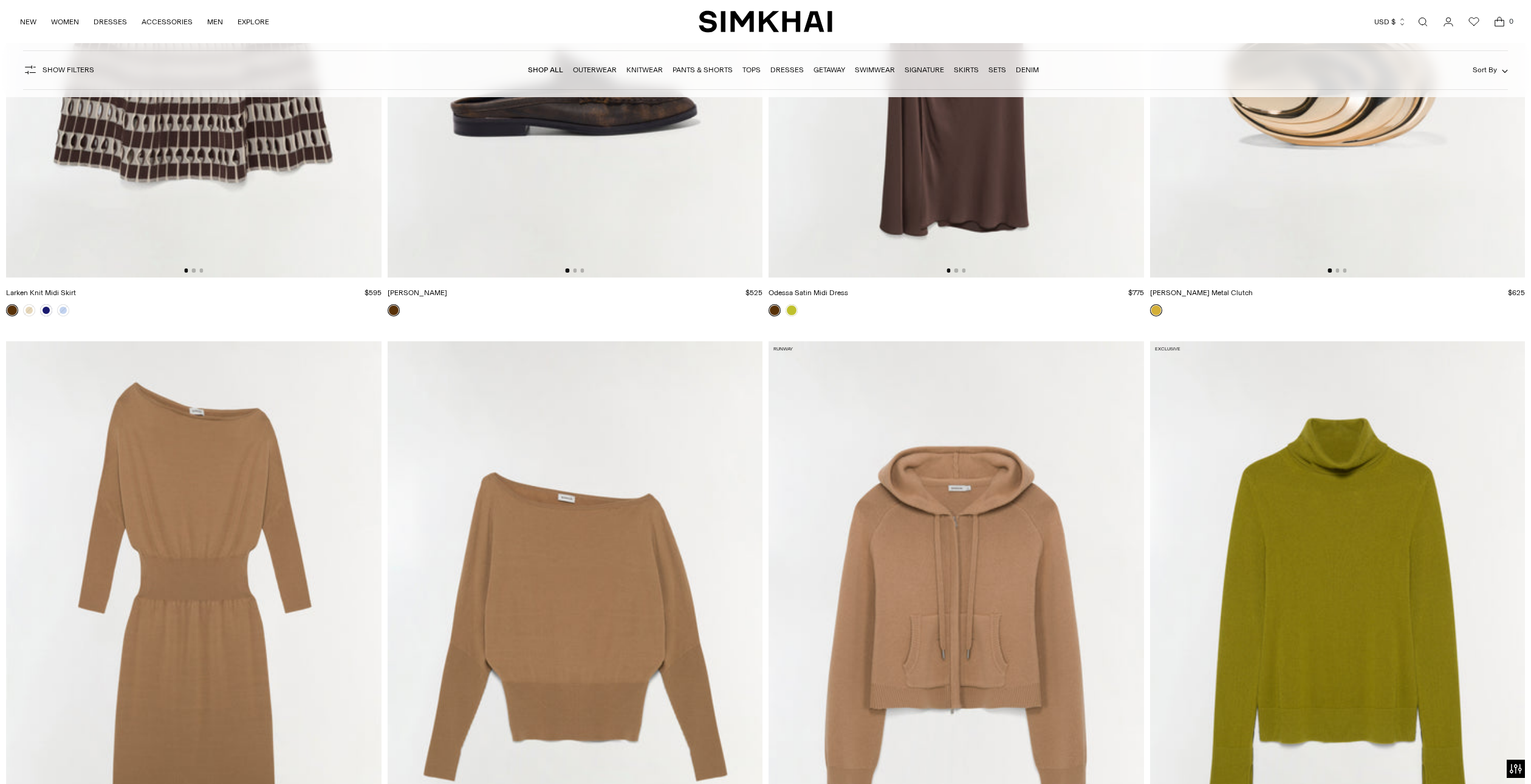
scroll to position [16961, 0]
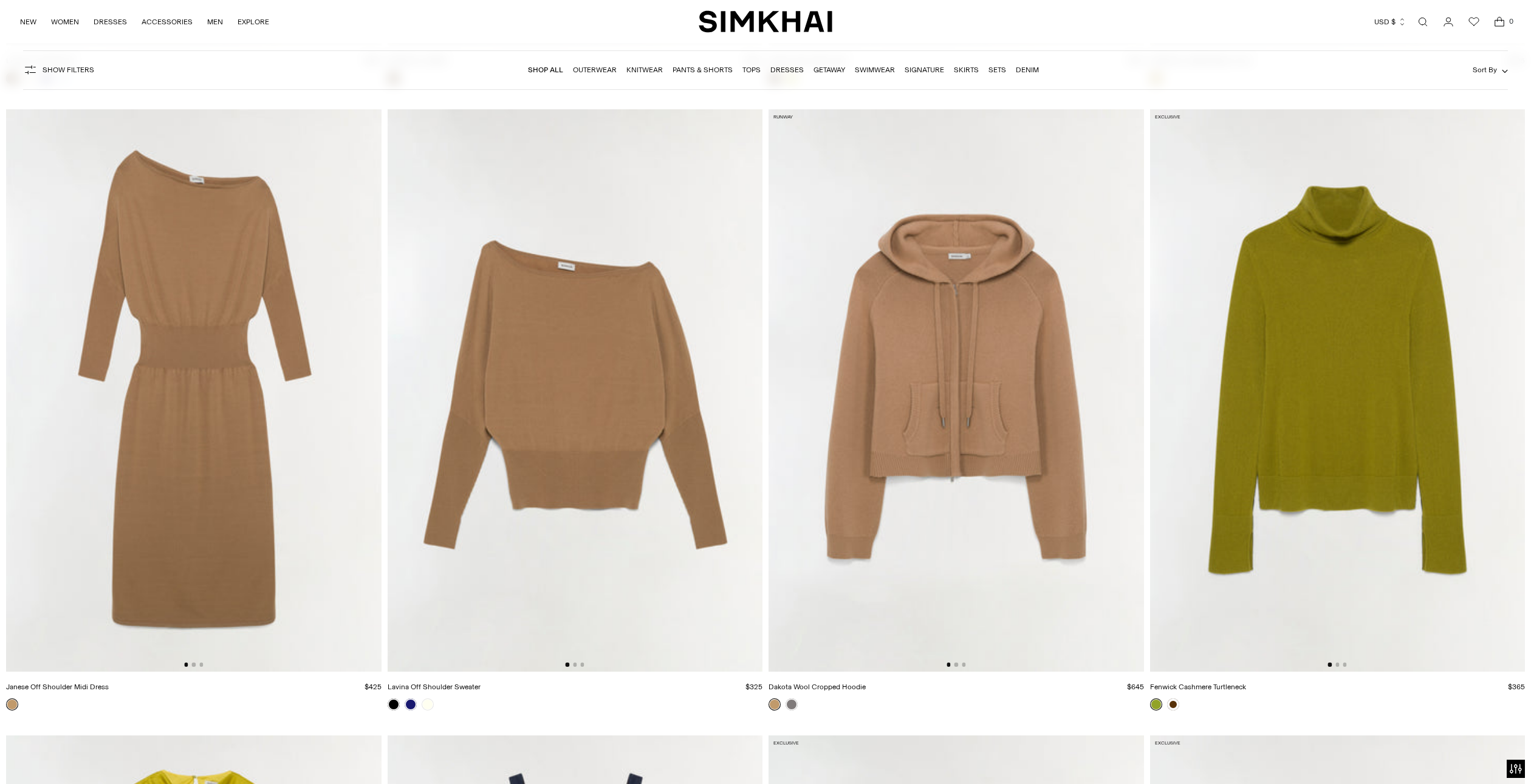
click at [180, 298] on img at bounding box center [193, 390] width 375 height 562
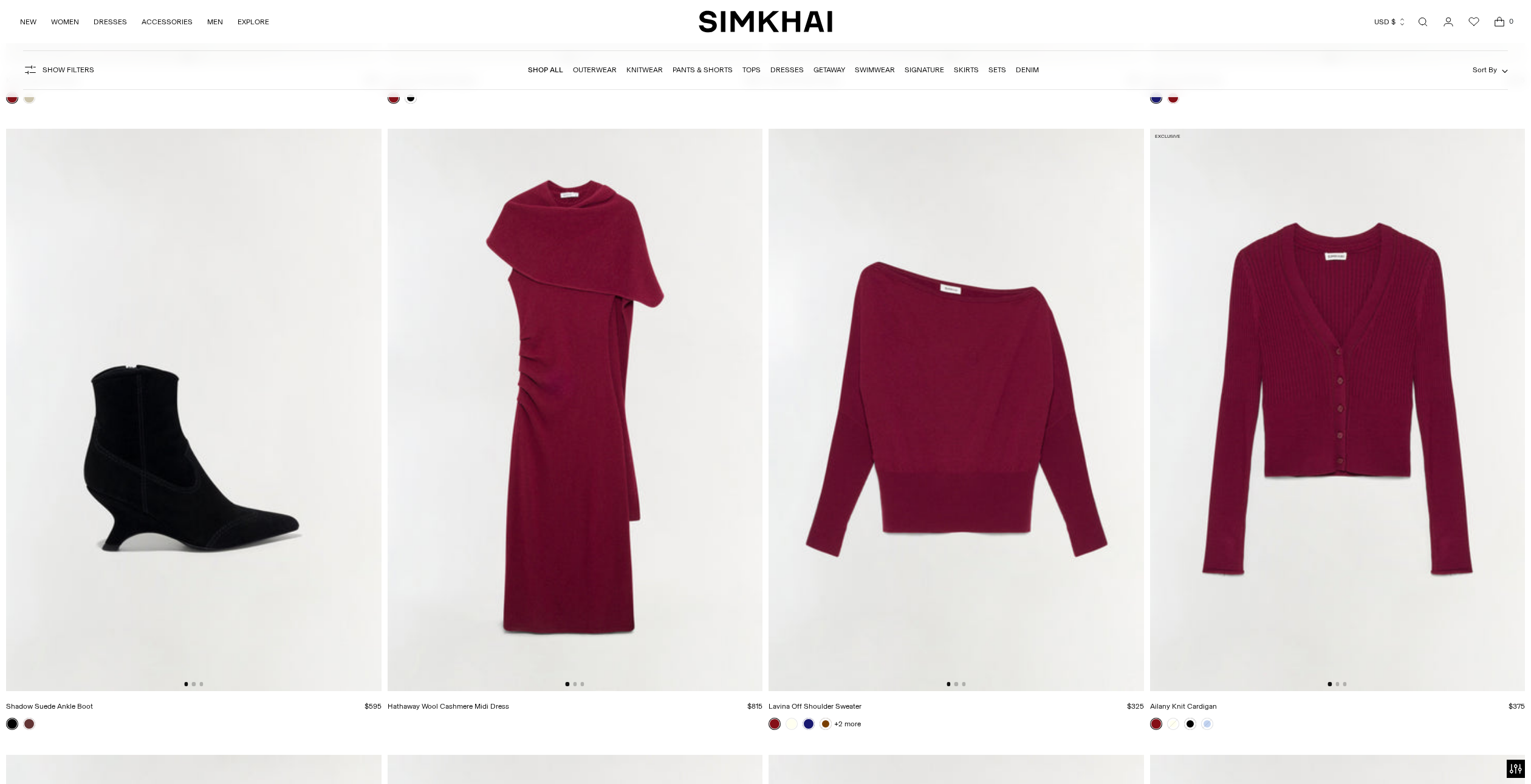
scroll to position [19453, 0]
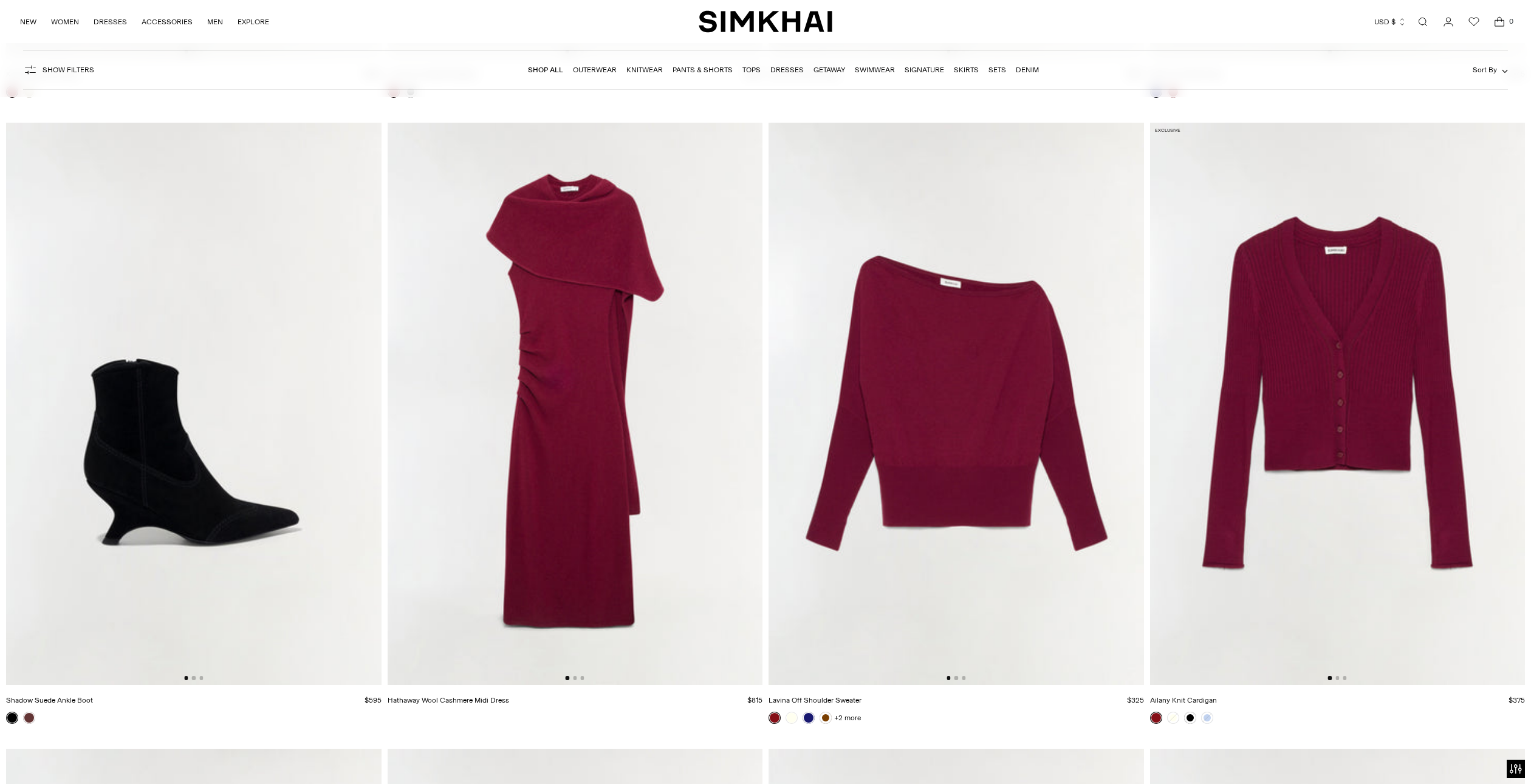
click at [480, 467] on img at bounding box center [574, 404] width 375 height 562
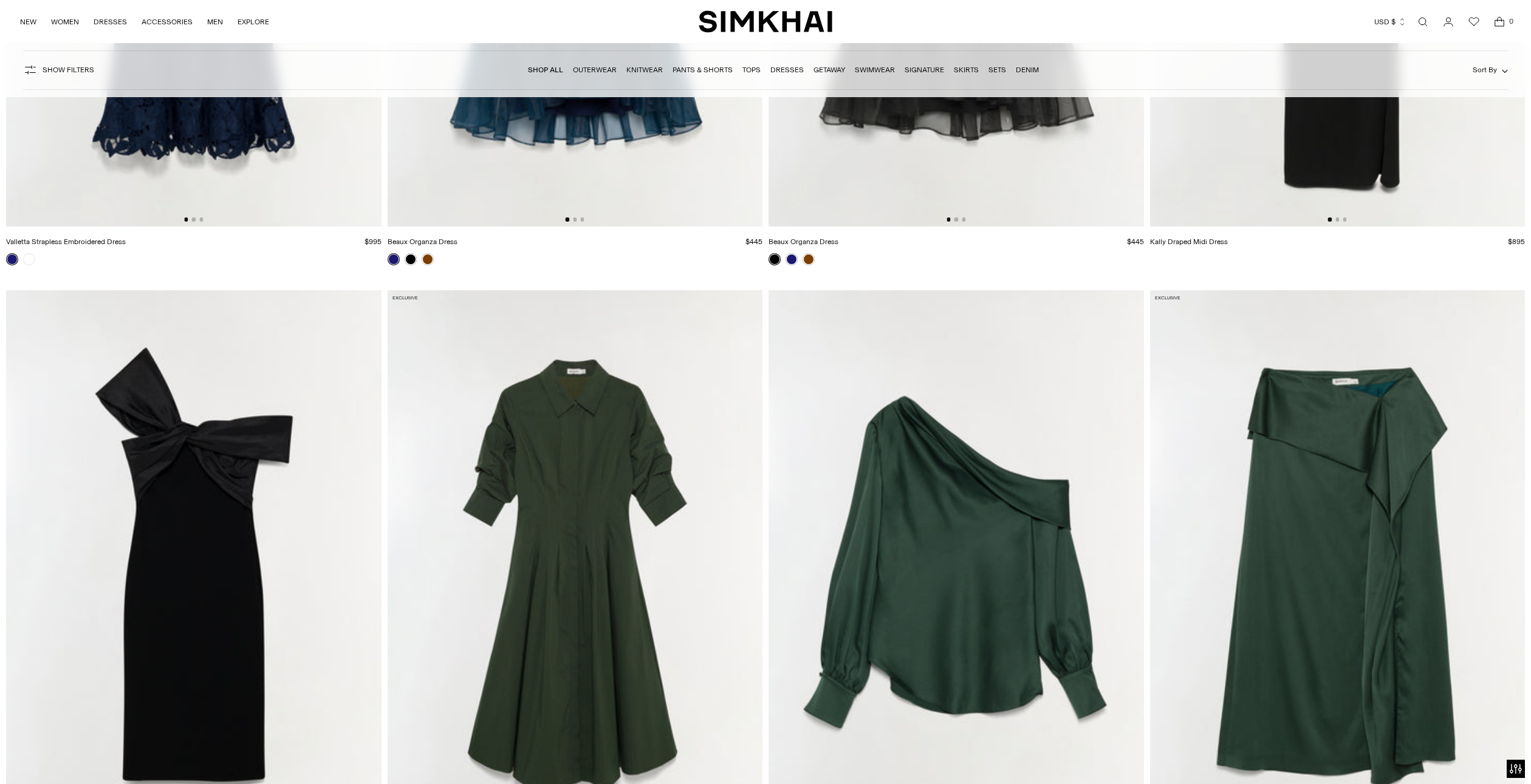
scroll to position [21986, 0]
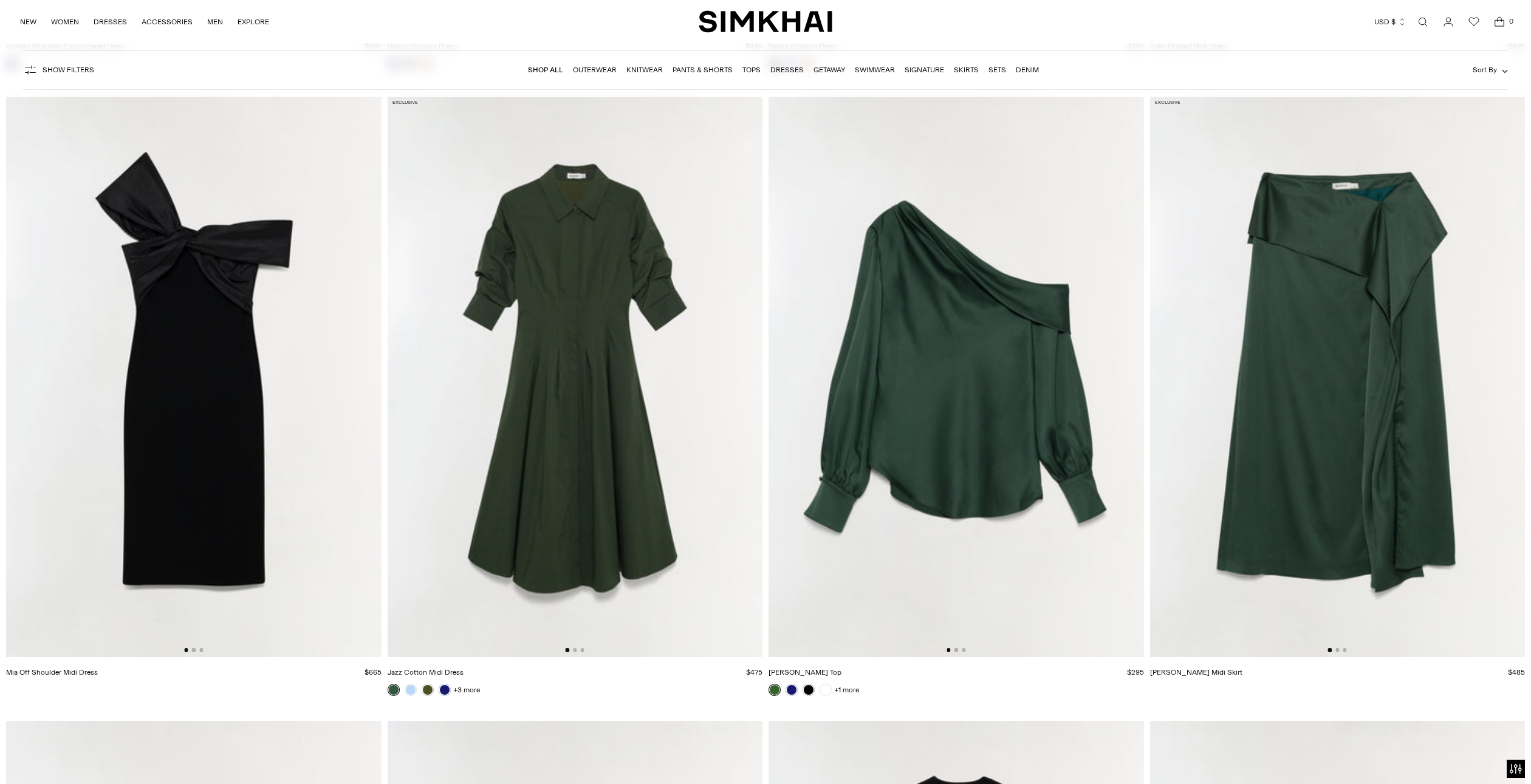
click at [636, 462] on img at bounding box center [574, 376] width 375 height 562
click at [1046, 415] on img at bounding box center [956, 376] width 375 height 562
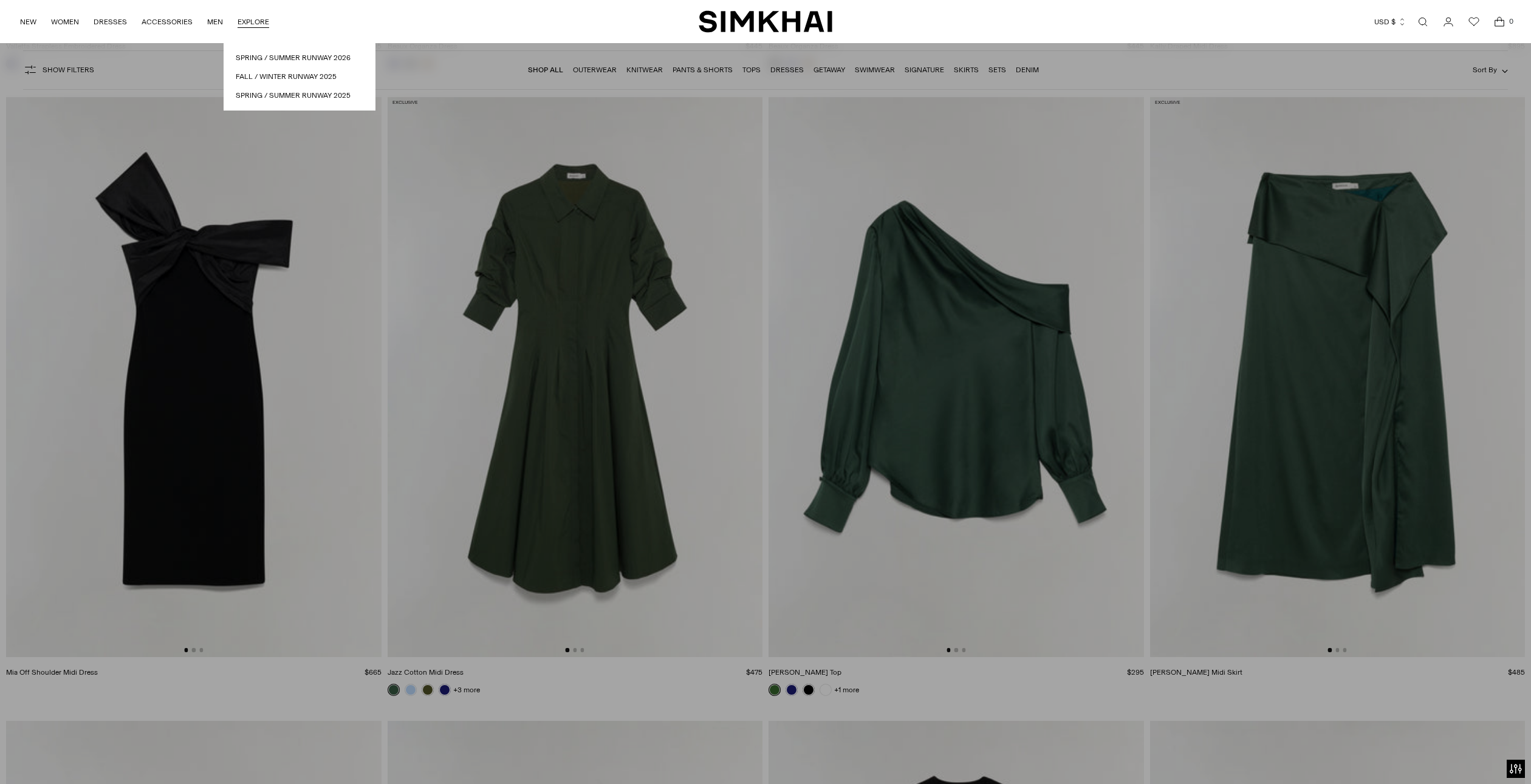
click at [275, 70] on ul "Spring / Summer Runway 2026 Fall / Winter Runway 2025 Spring / Summer Runway 20…" at bounding box center [299, 76] width 152 height 68
click at [277, 76] on link "Fall / Winter Runway 2025" at bounding box center [299, 77] width 128 height 12
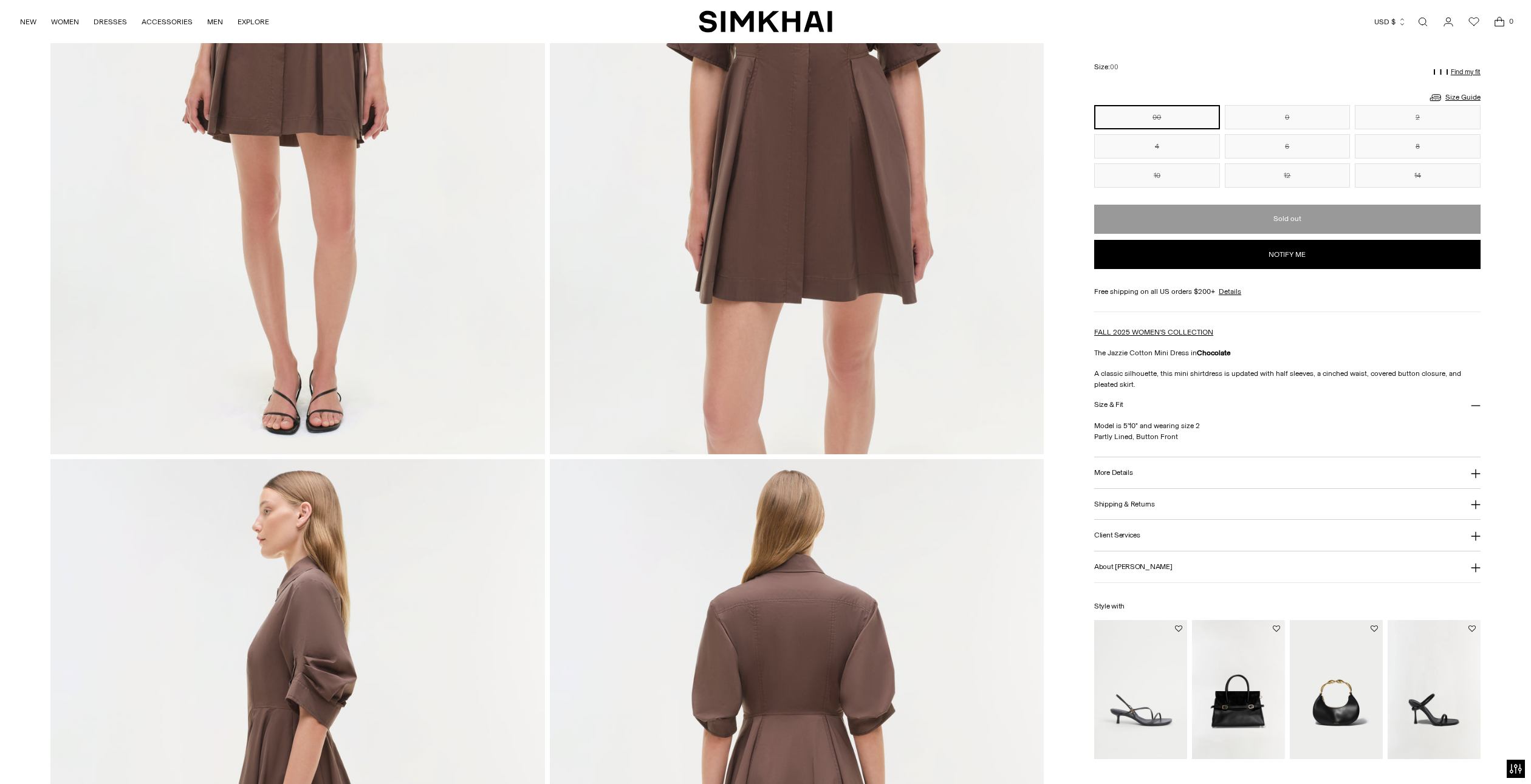
scroll to position [602, 0]
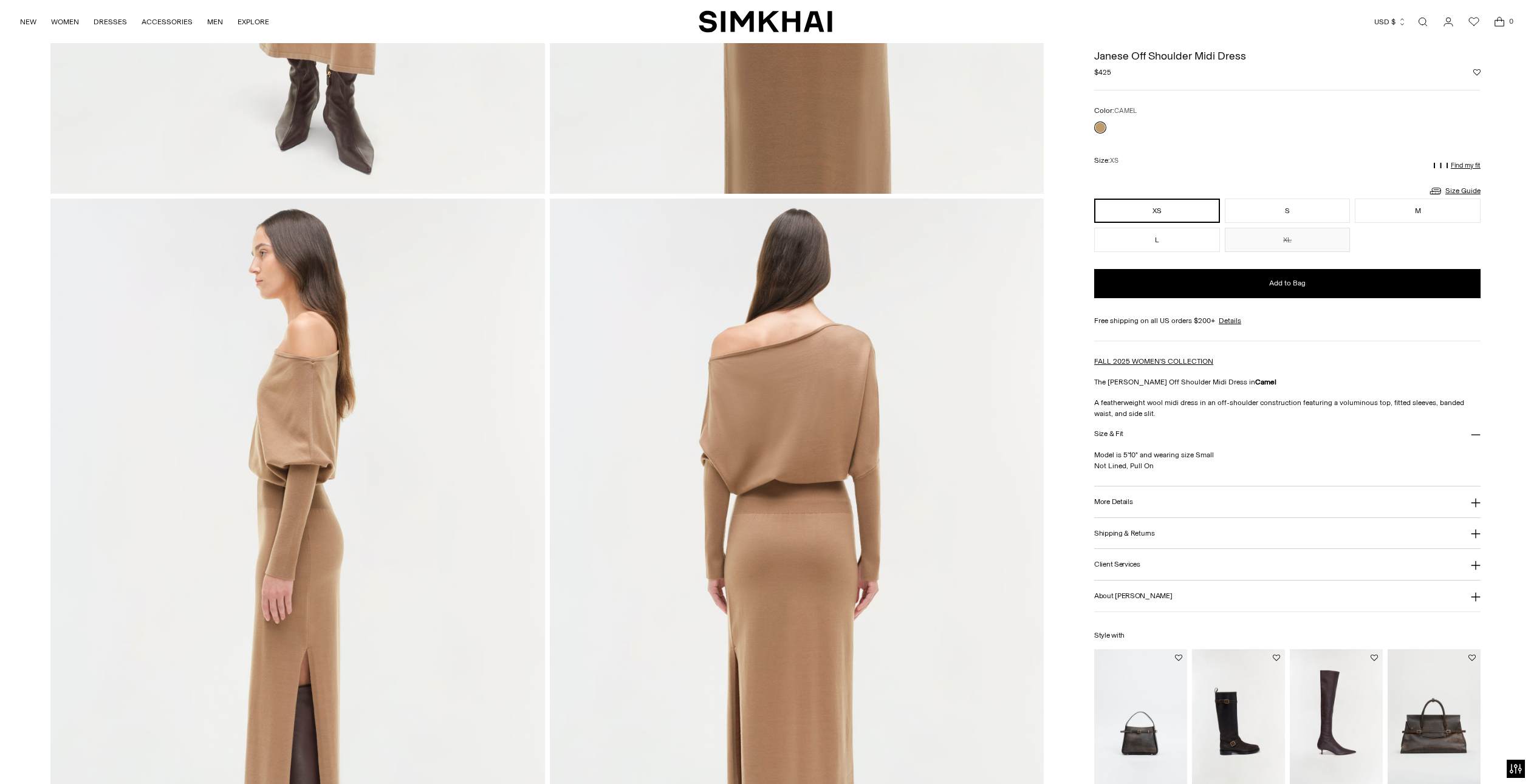
scroll to position [557, 0]
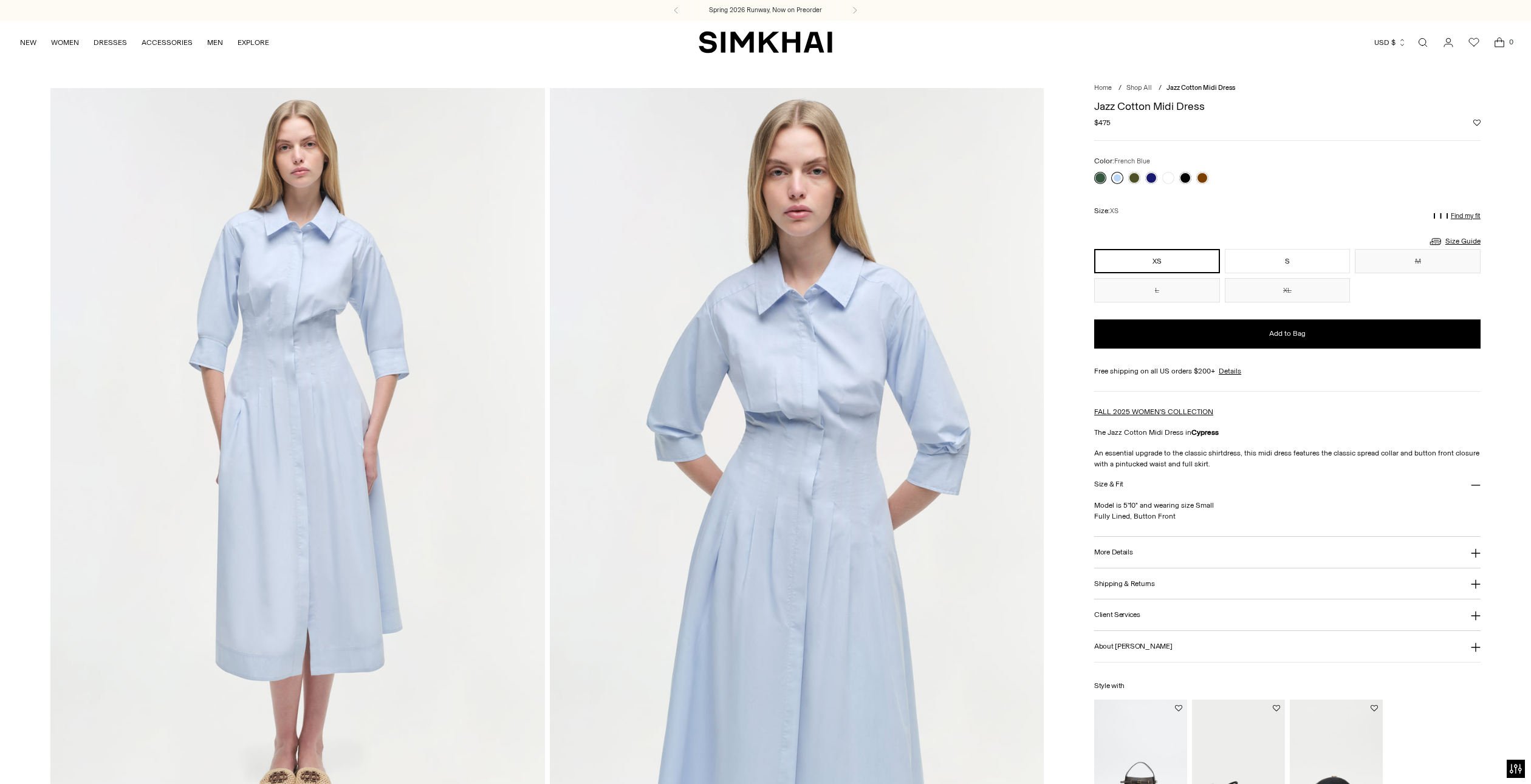
click at [1115, 174] on link at bounding box center [1117, 178] width 12 height 12
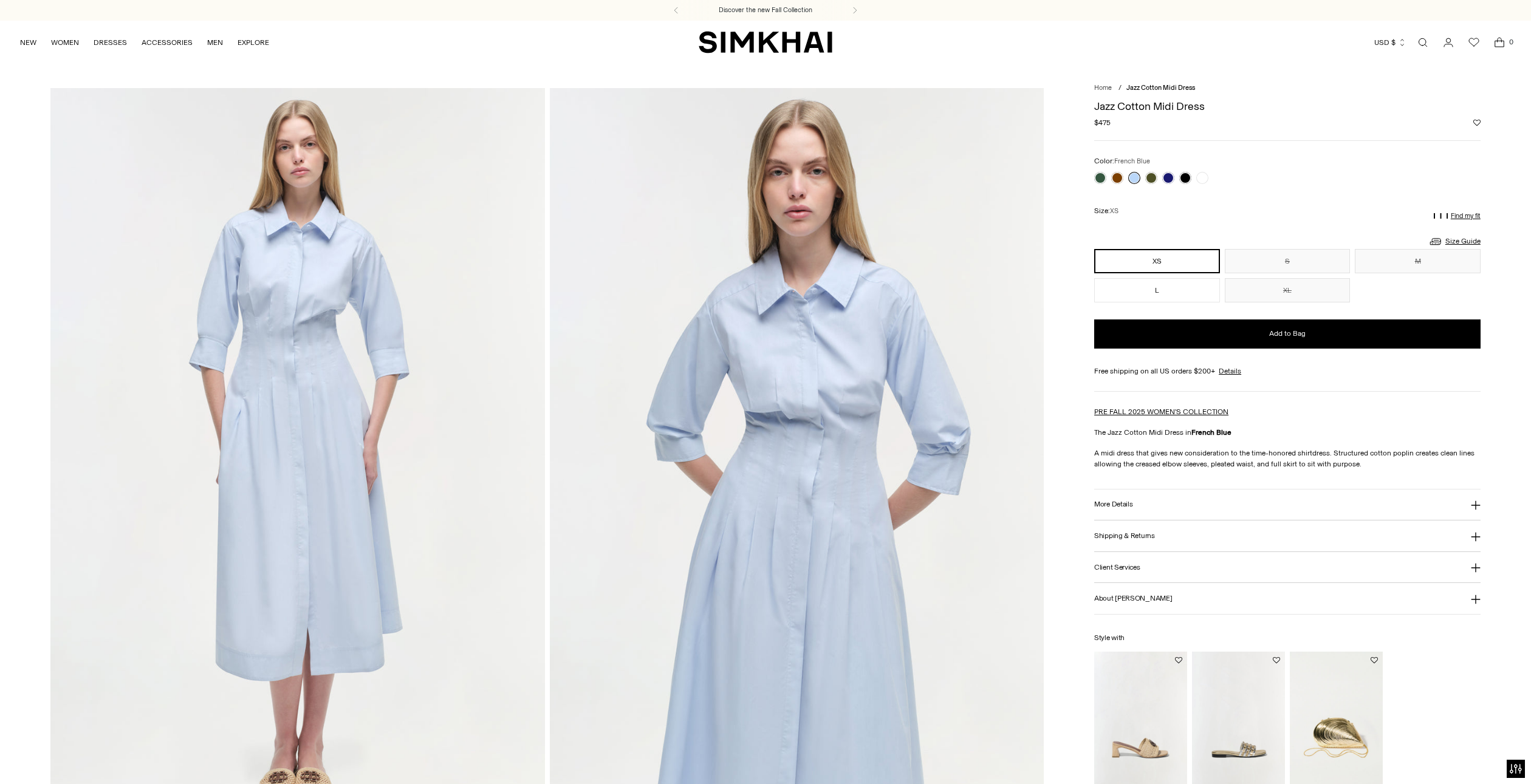
click at [1133, 181] on link at bounding box center [1134, 178] width 12 height 12
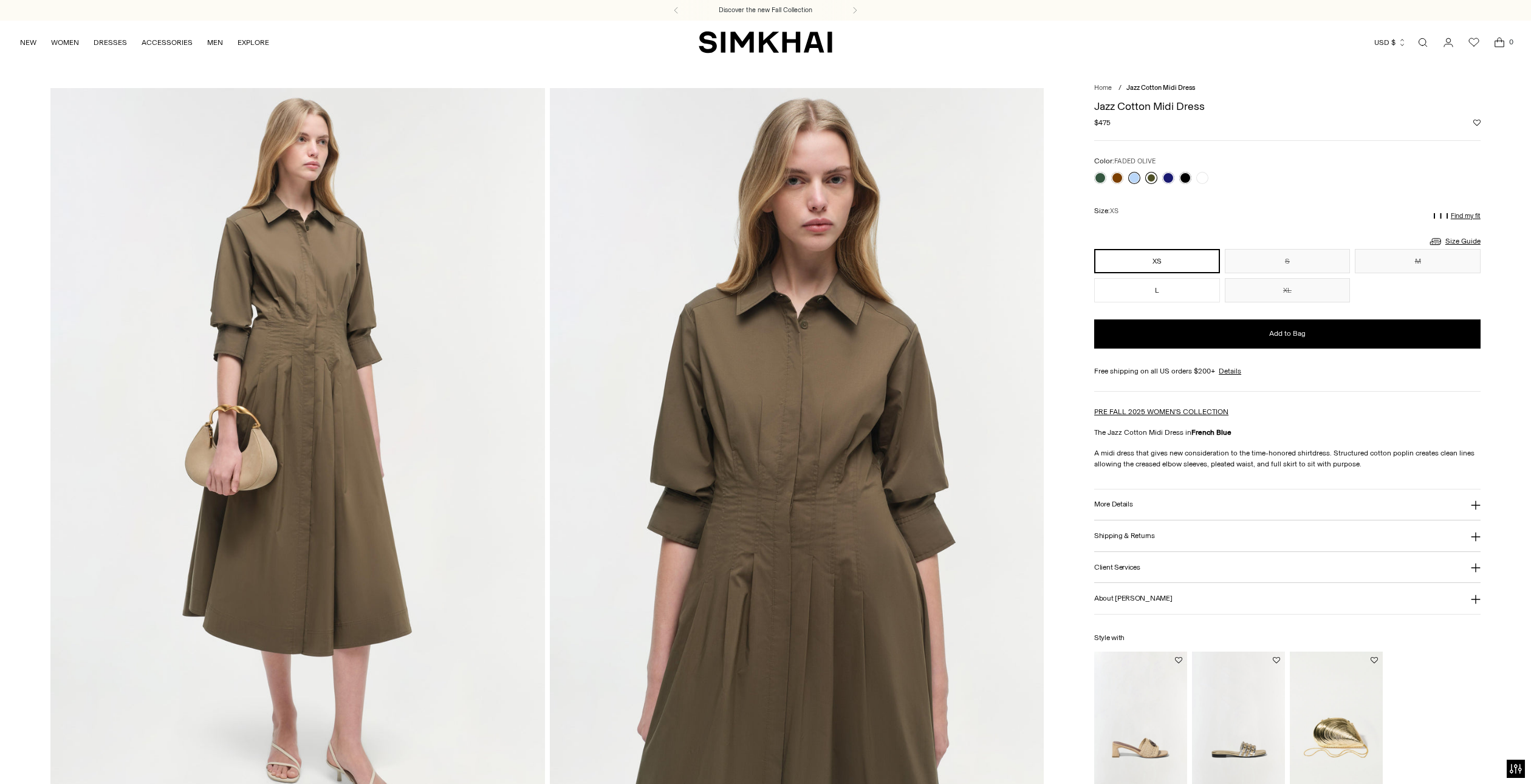
click at [1151, 175] on link at bounding box center [1151, 178] width 12 height 12
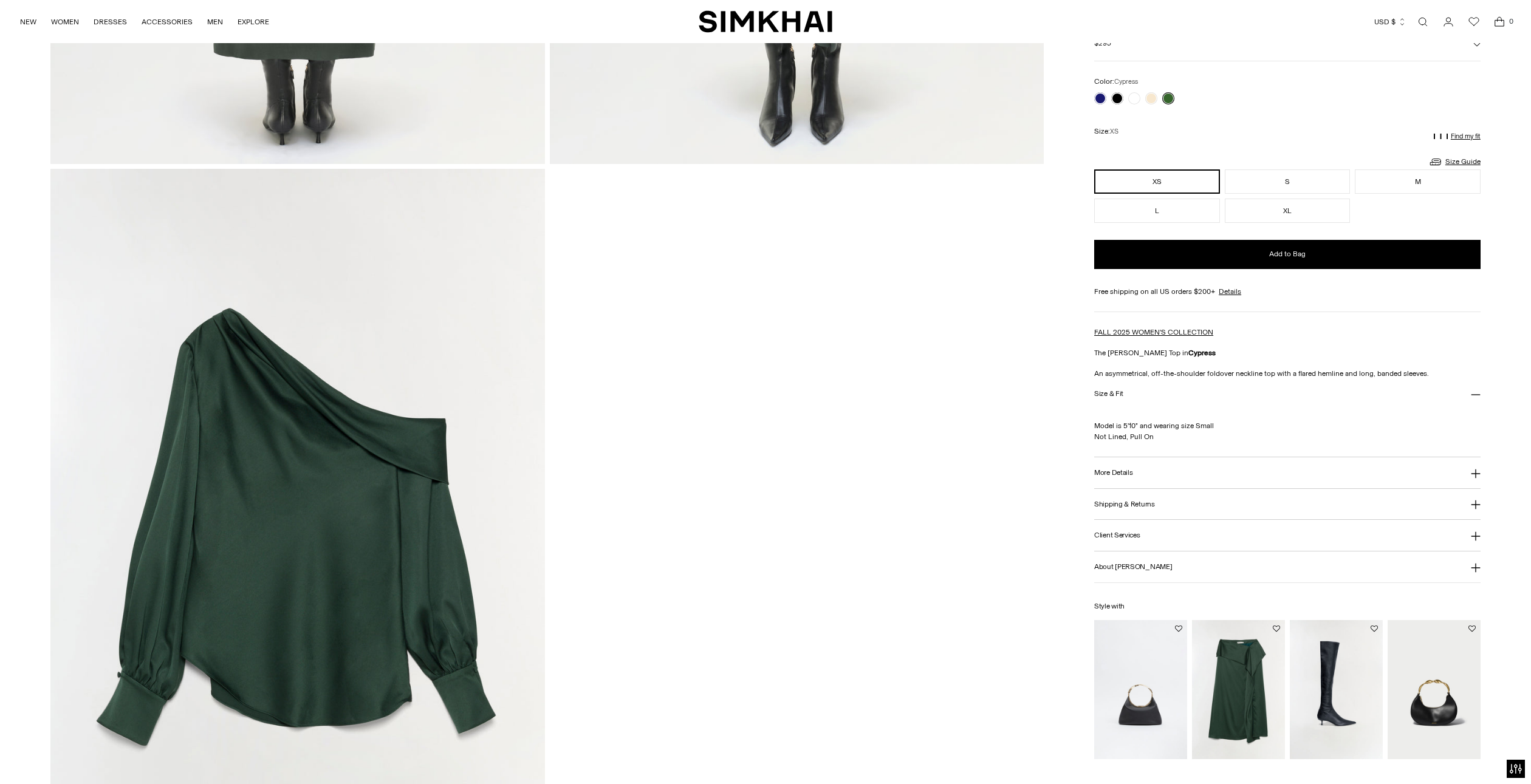
scroll to position [2337, 0]
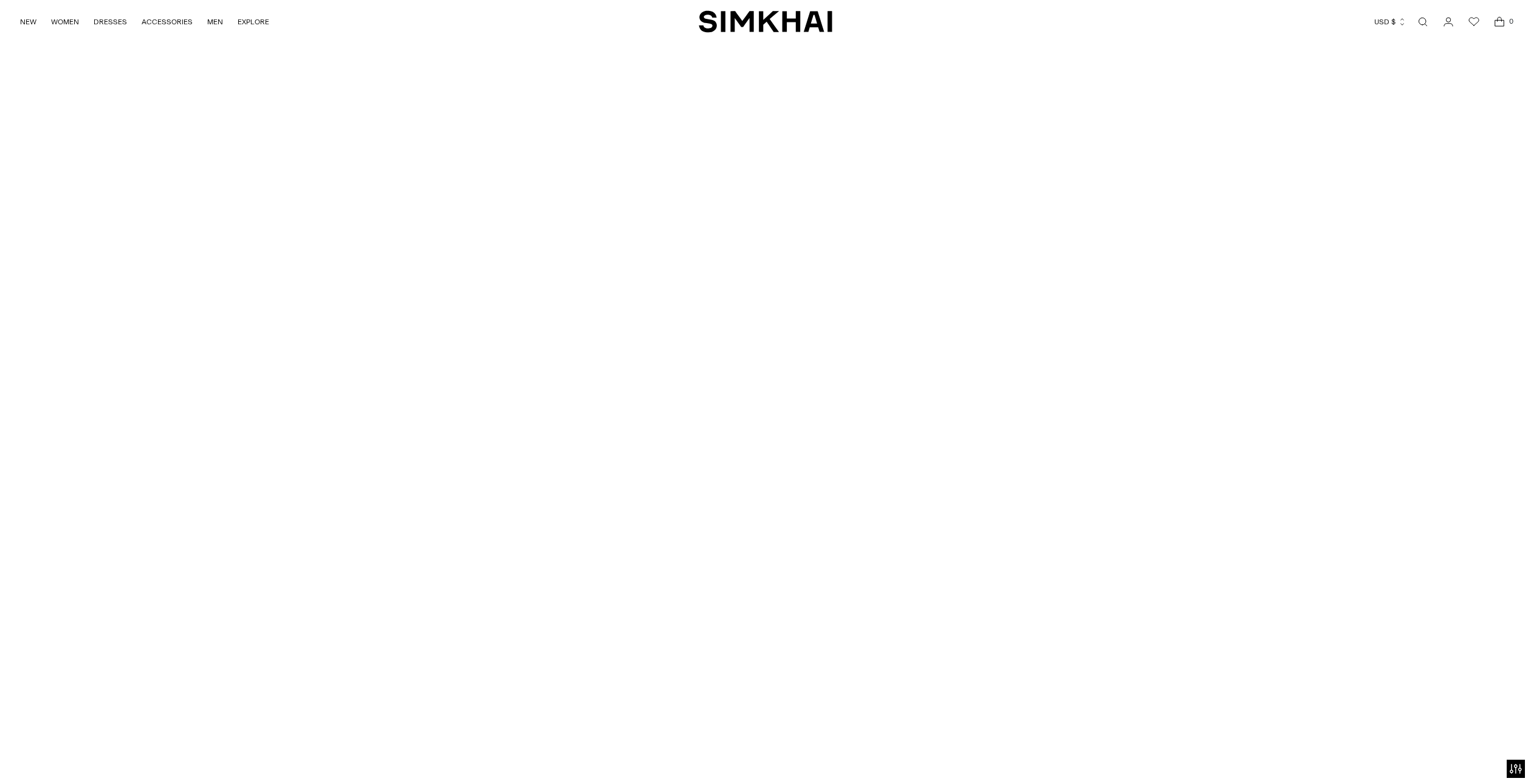
scroll to position [16, 0]
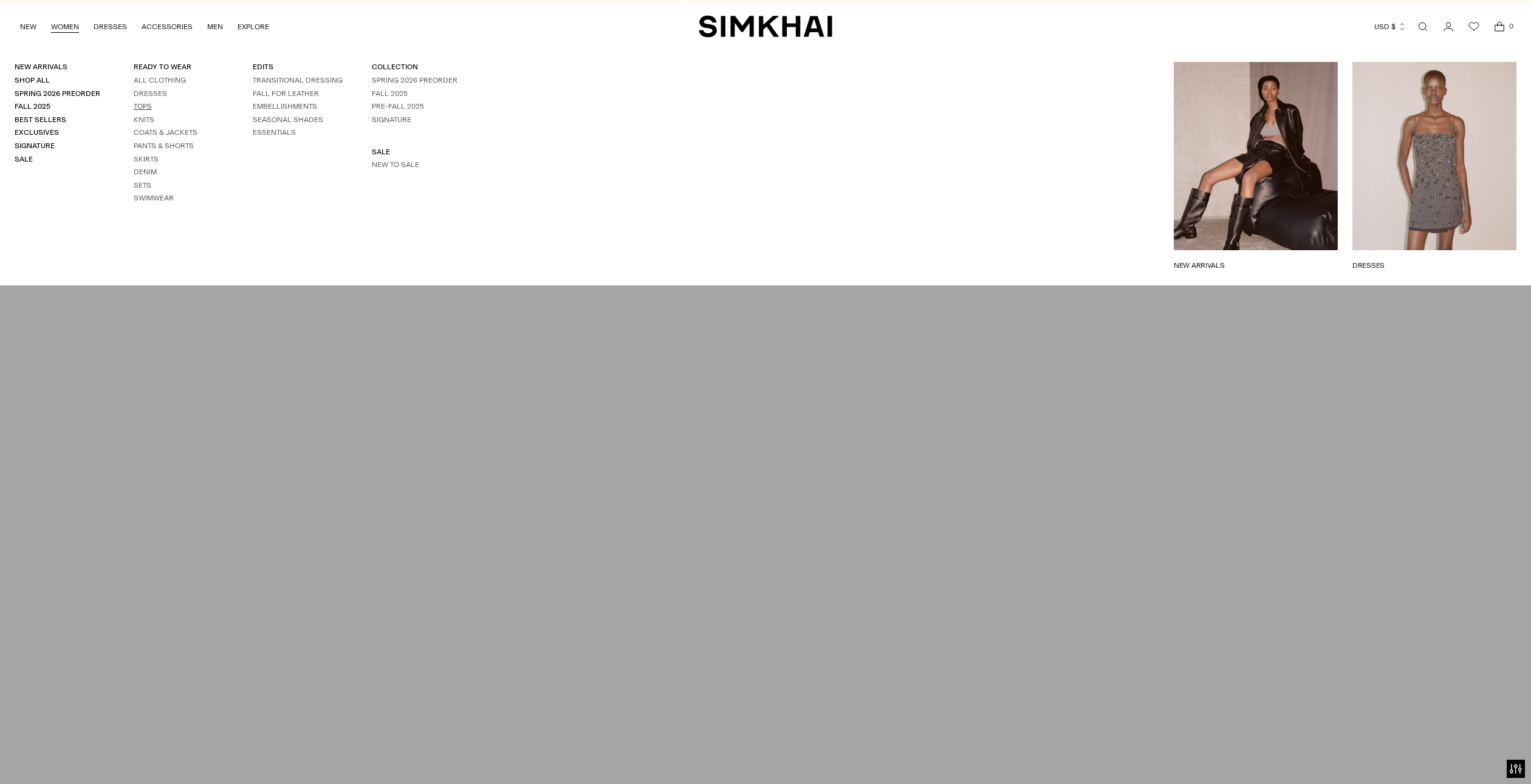
click at [142, 106] on link "Tops" at bounding box center [143, 106] width 18 height 9
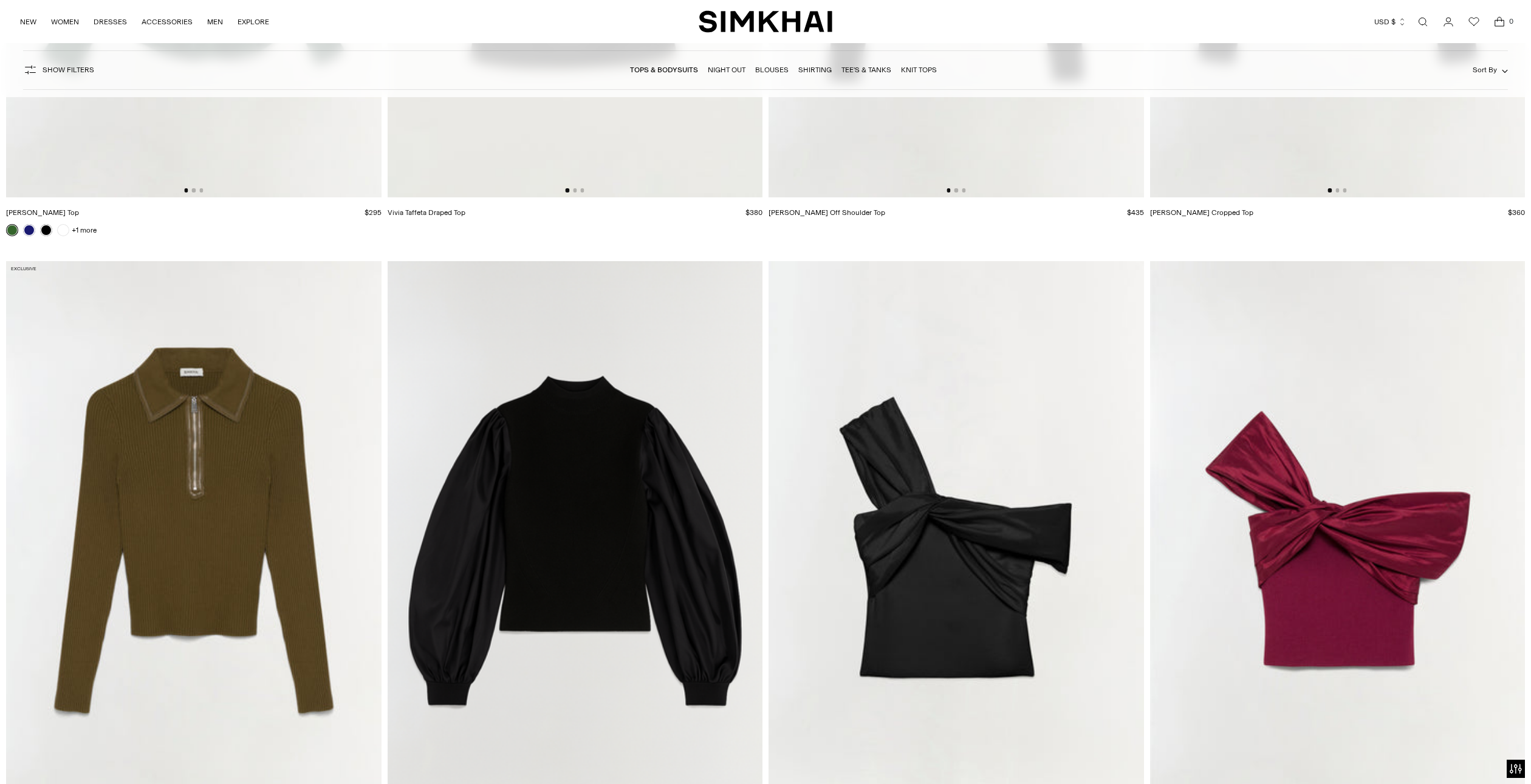
scroll to position [7746, 0]
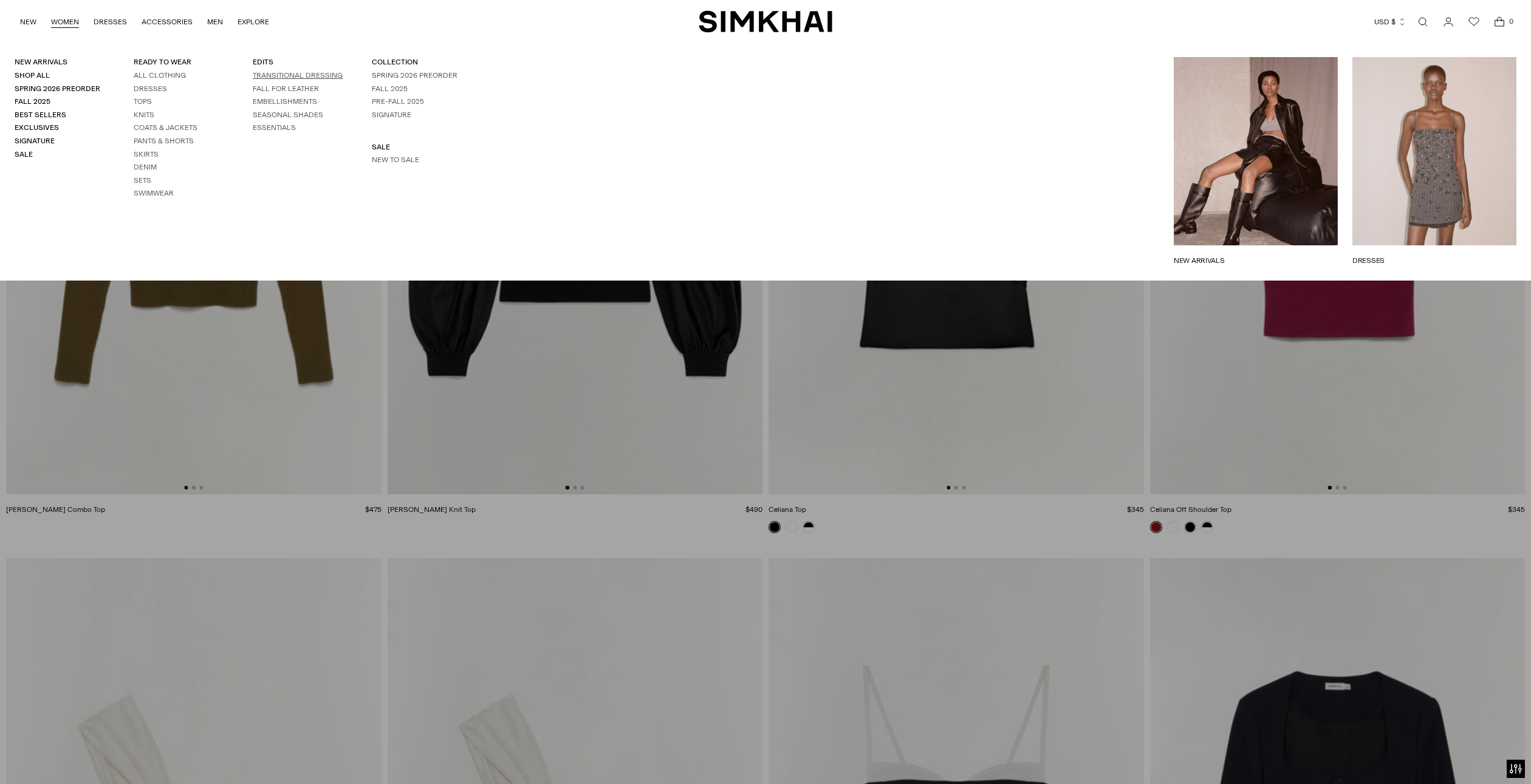
click at [311, 76] on link "TRANSITIONAL DRESSING" at bounding box center [297, 75] width 90 height 9
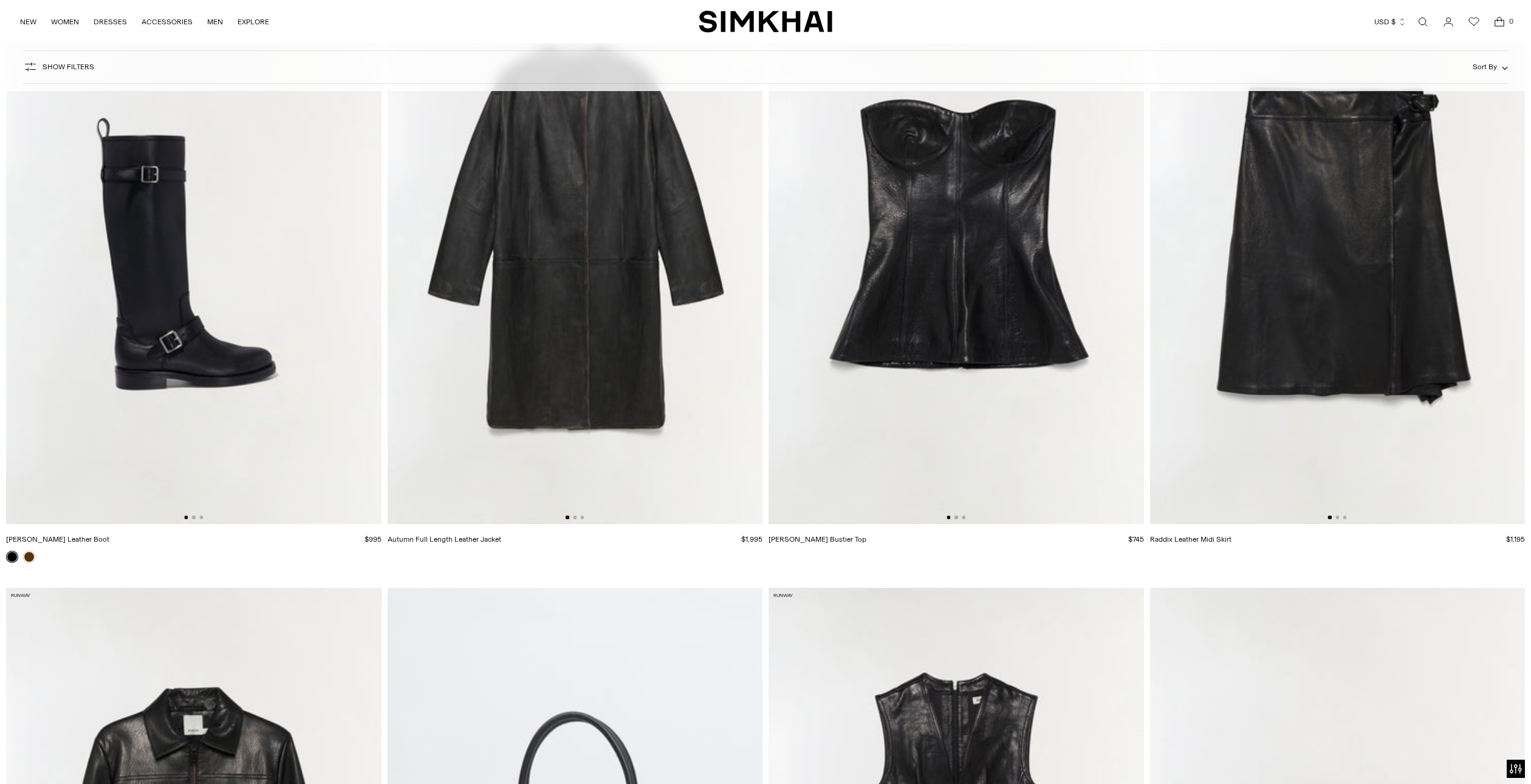
scroll to position [3568, 0]
